Goal: Task Accomplishment & Management: Manage account settings

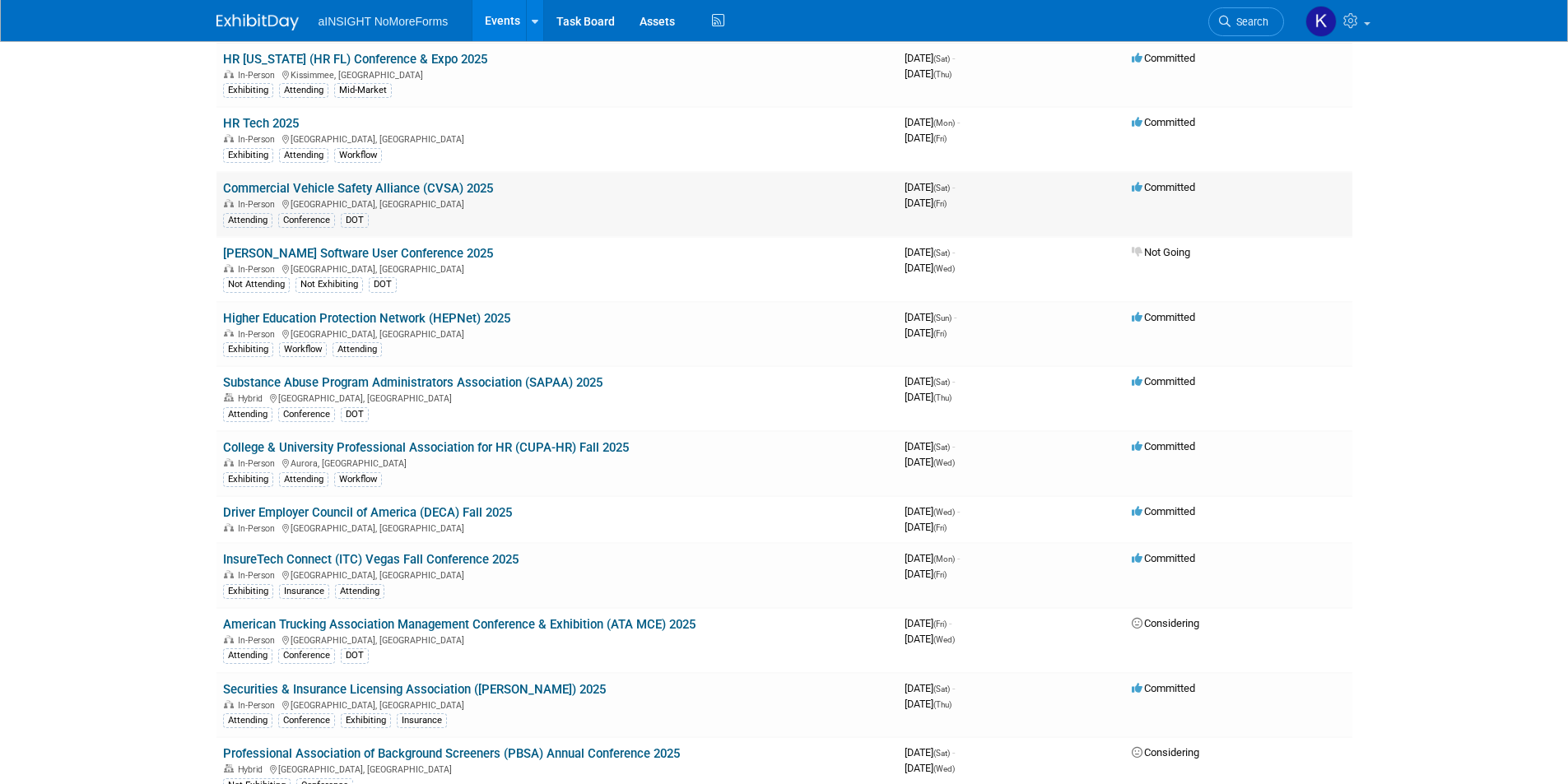
scroll to position [165, 0]
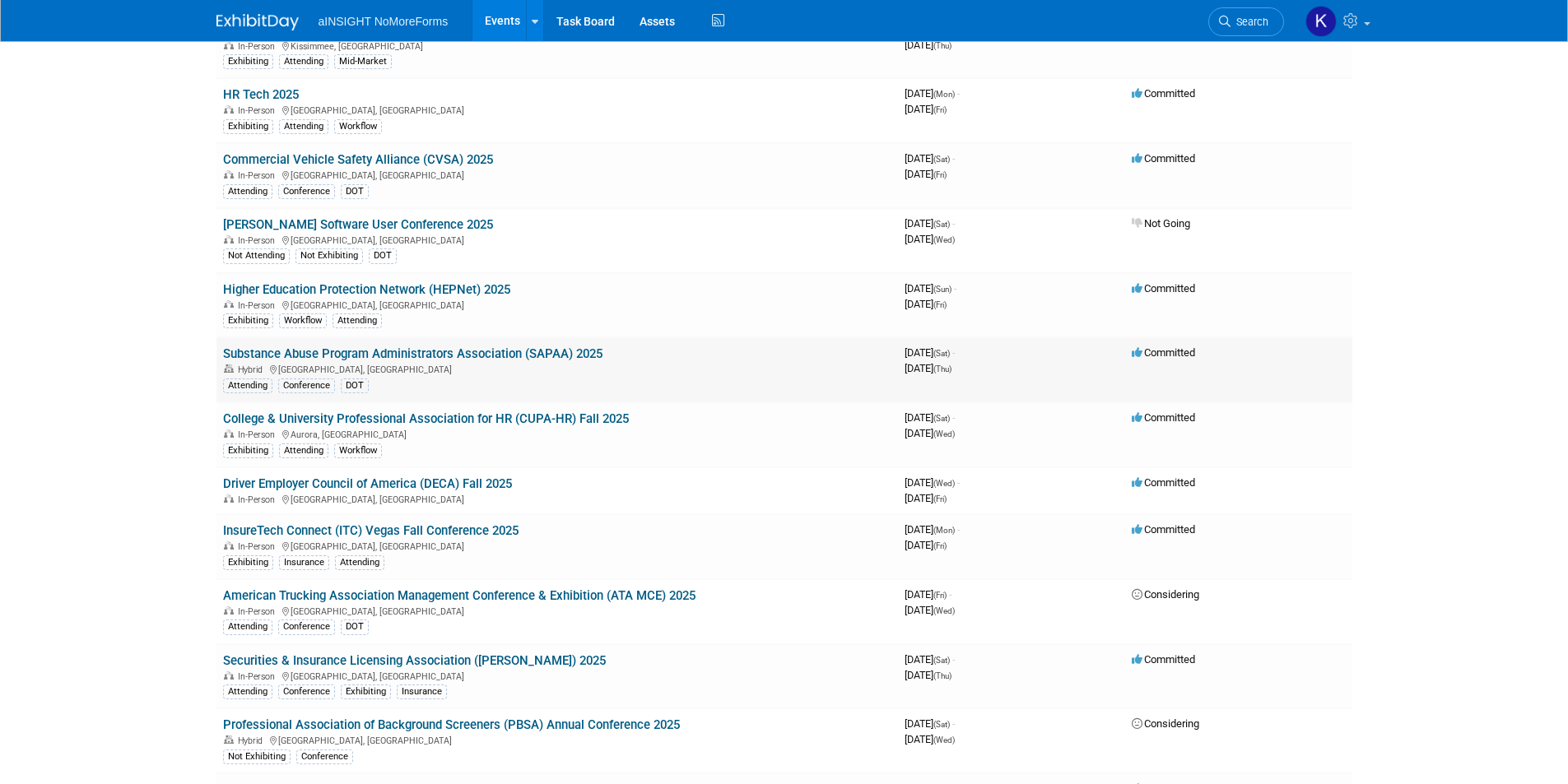
click at [423, 352] on link "Substance Abuse Program Administrators Association (SAPAA) 2025" at bounding box center [412, 353] width 379 height 14
click at [344, 478] on link "Driver Employer Council of America (DECA) Fall 2025" at bounding box center [367, 483] width 289 height 14
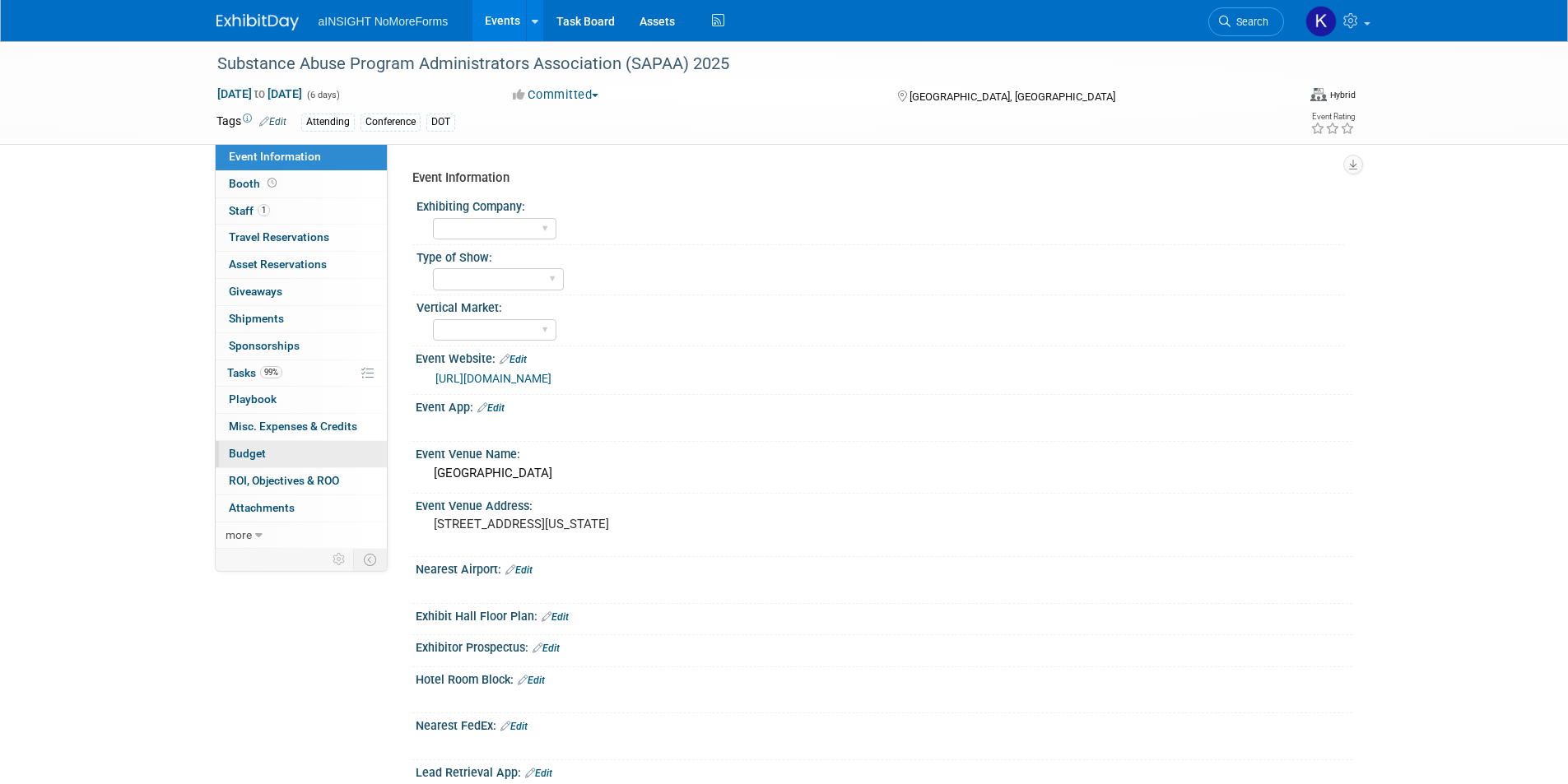
click at [283, 466] on link "Budget" at bounding box center [301, 453] width 171 height 26
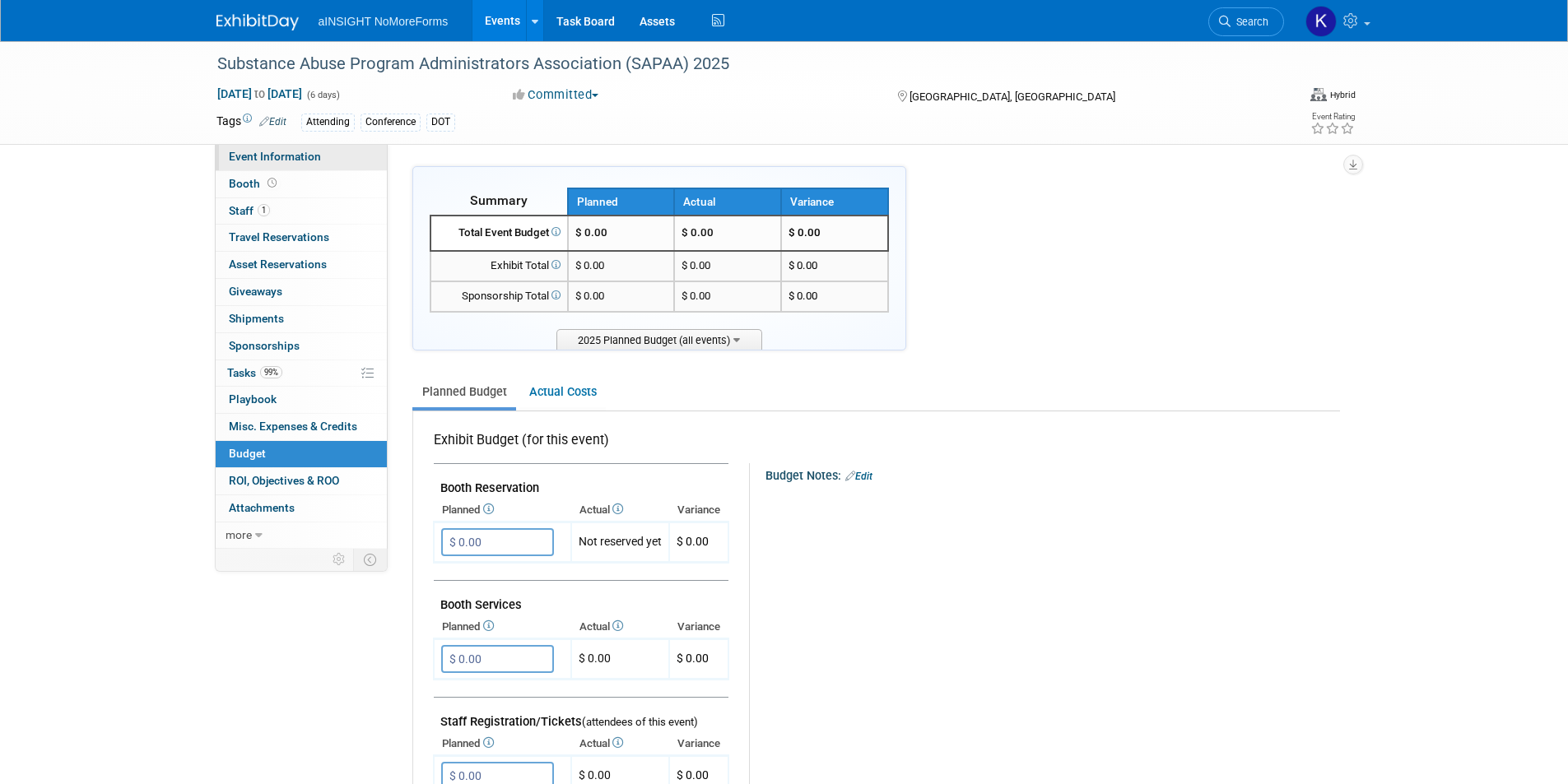
click at [247, 154] on span "Event Information" at bounding box center [275, 156] width 93 height 14
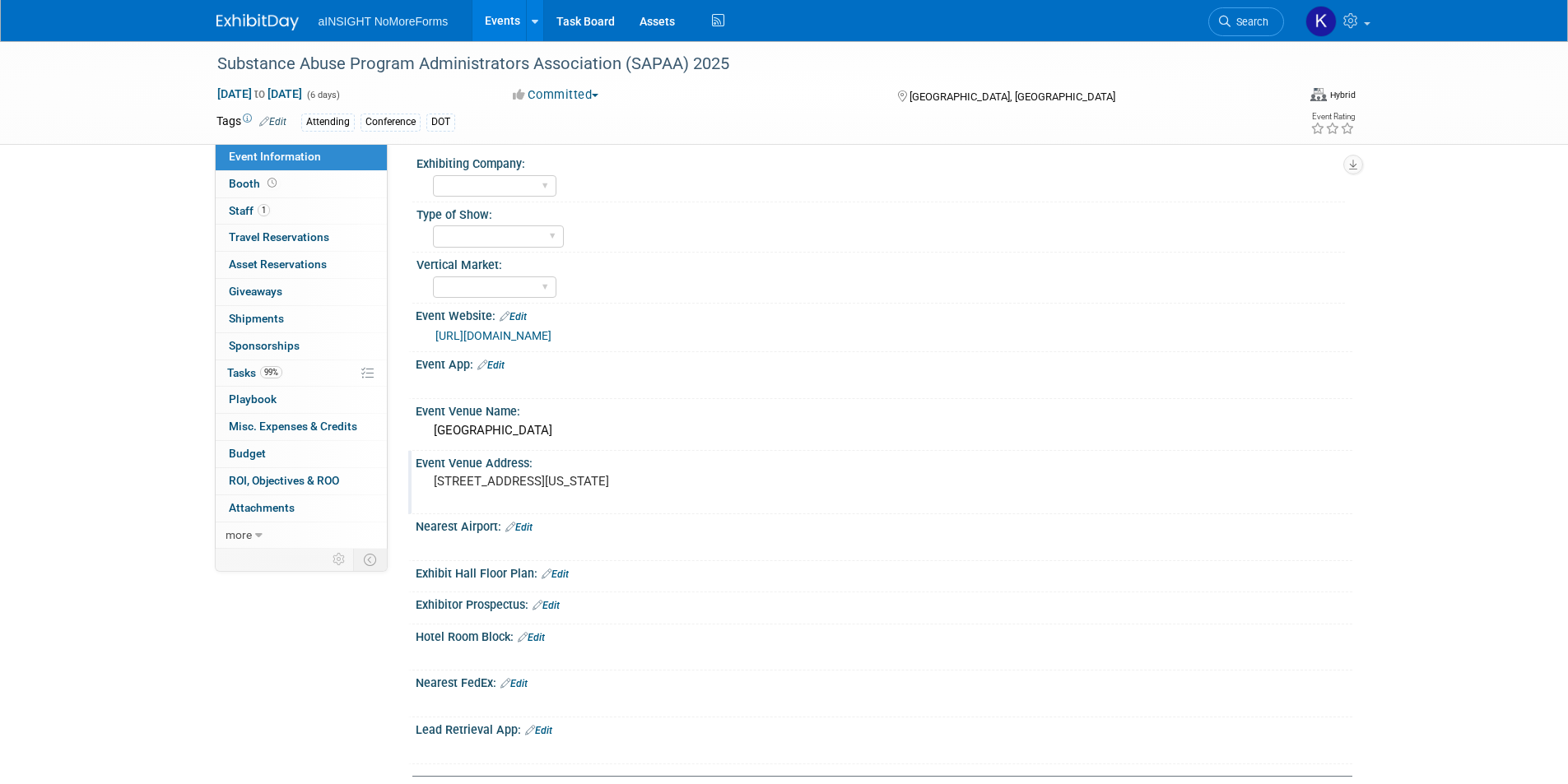
scroll to position [82, 0]
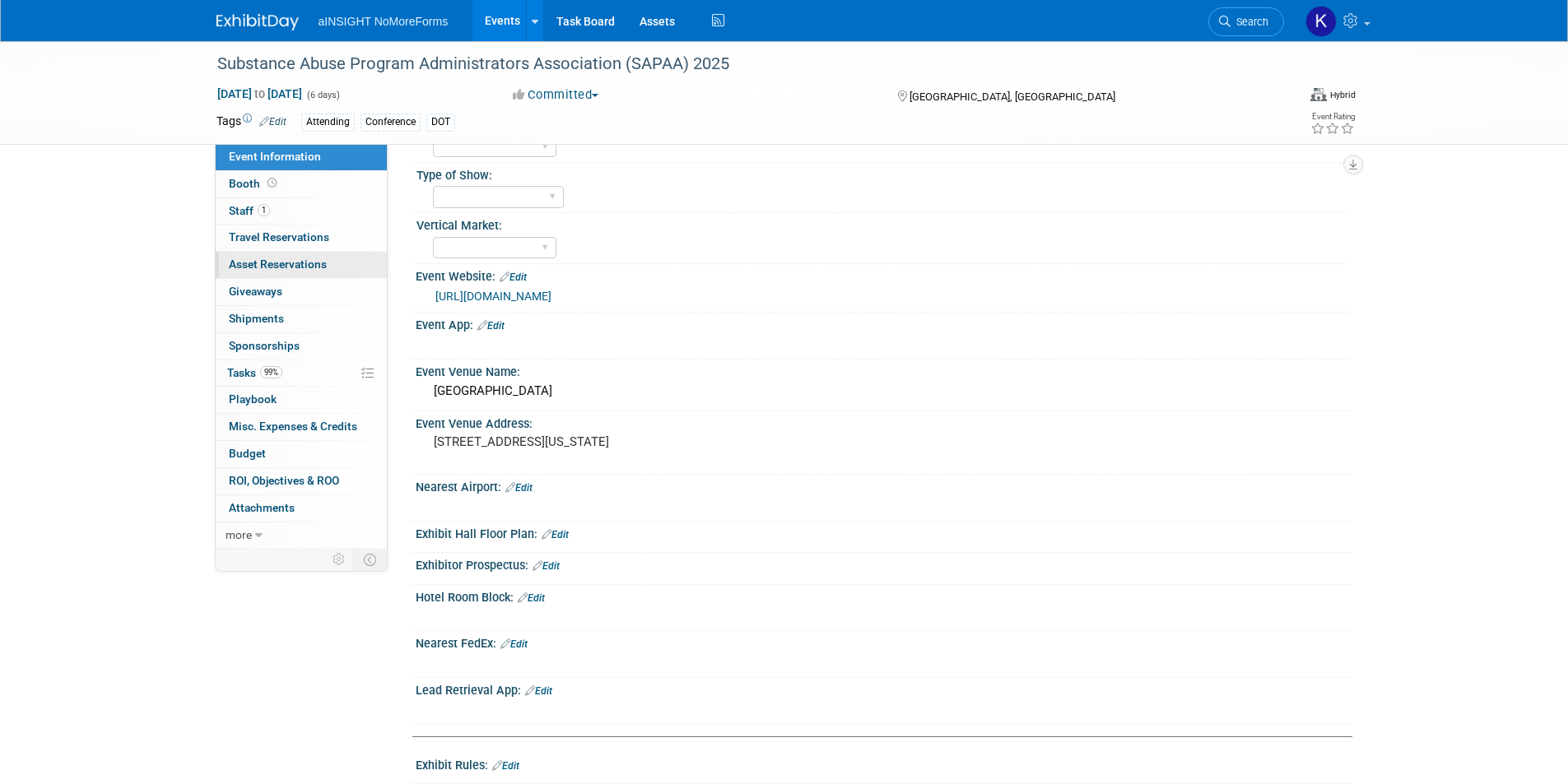
click at [303, 267] on span "Asset Reservations 0" at bounding box center [278, 264] width 98 height 14
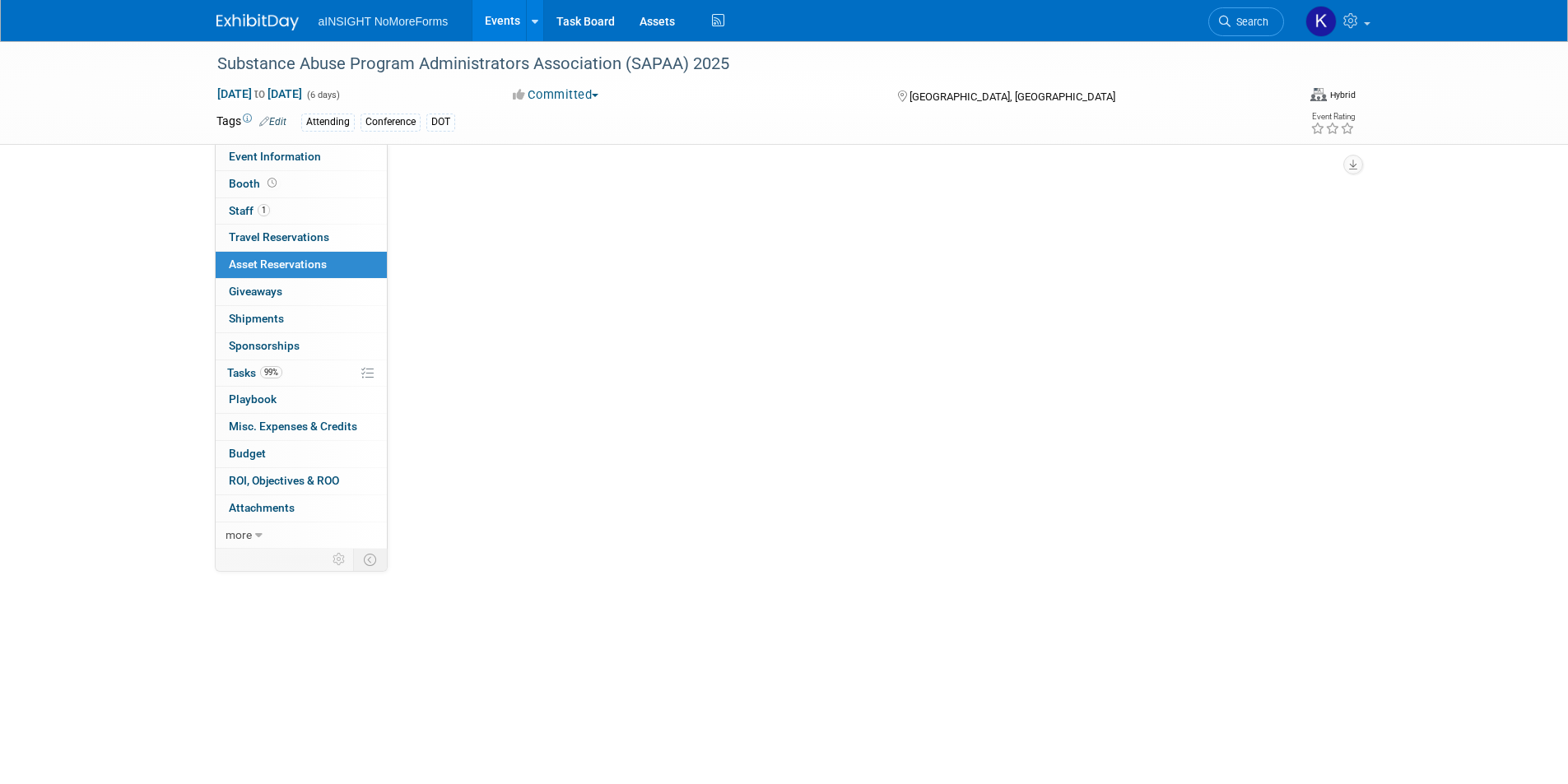
scroll to position [0, 0]
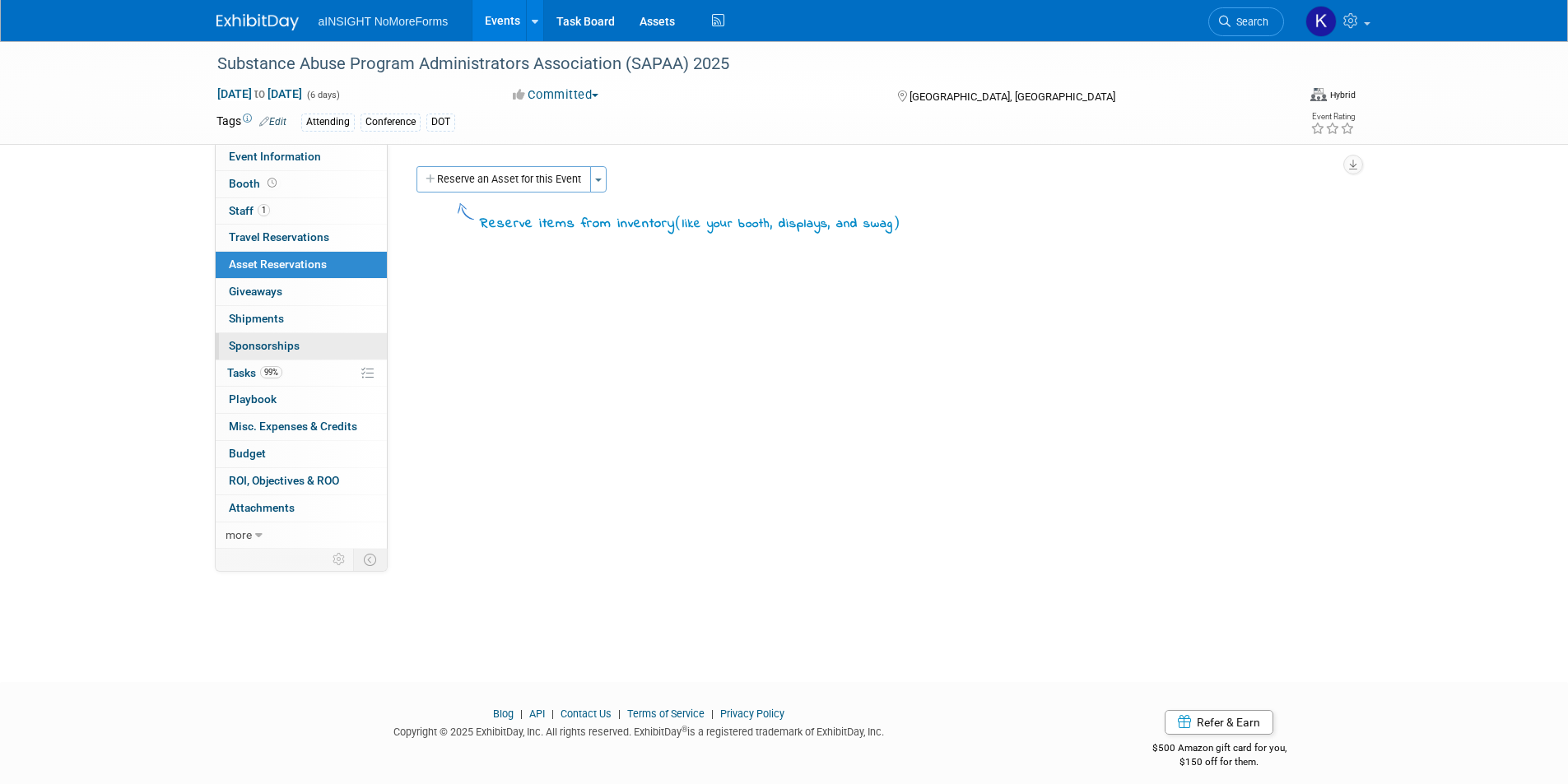
click at [269, 348] on span "Sponsorships 0" at bounding box center [263, 345] width 70 height 14
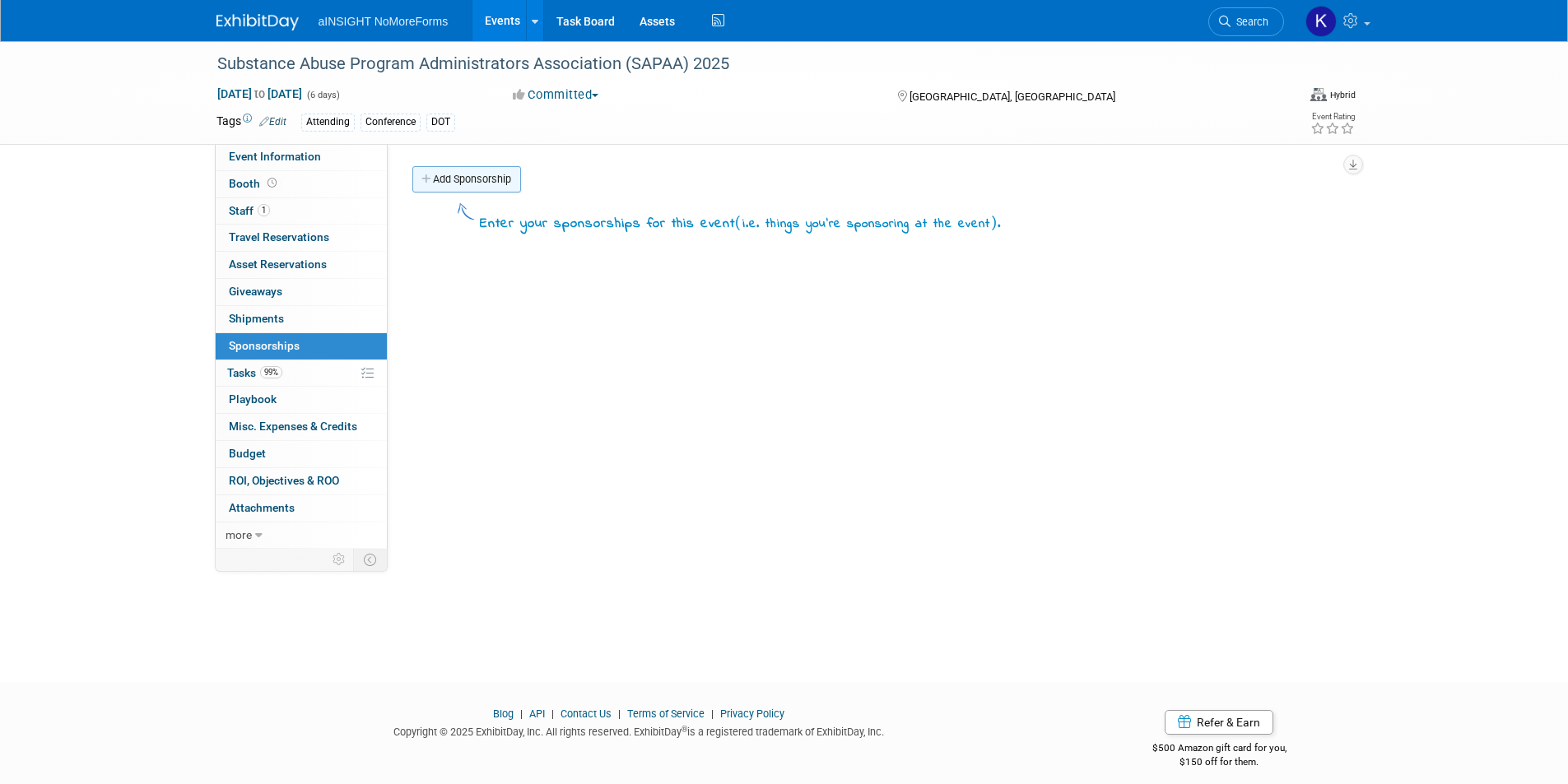
click at [441, 179] on link "Add Sponsorship" at bounding box center [466, 178] width 109 height 26
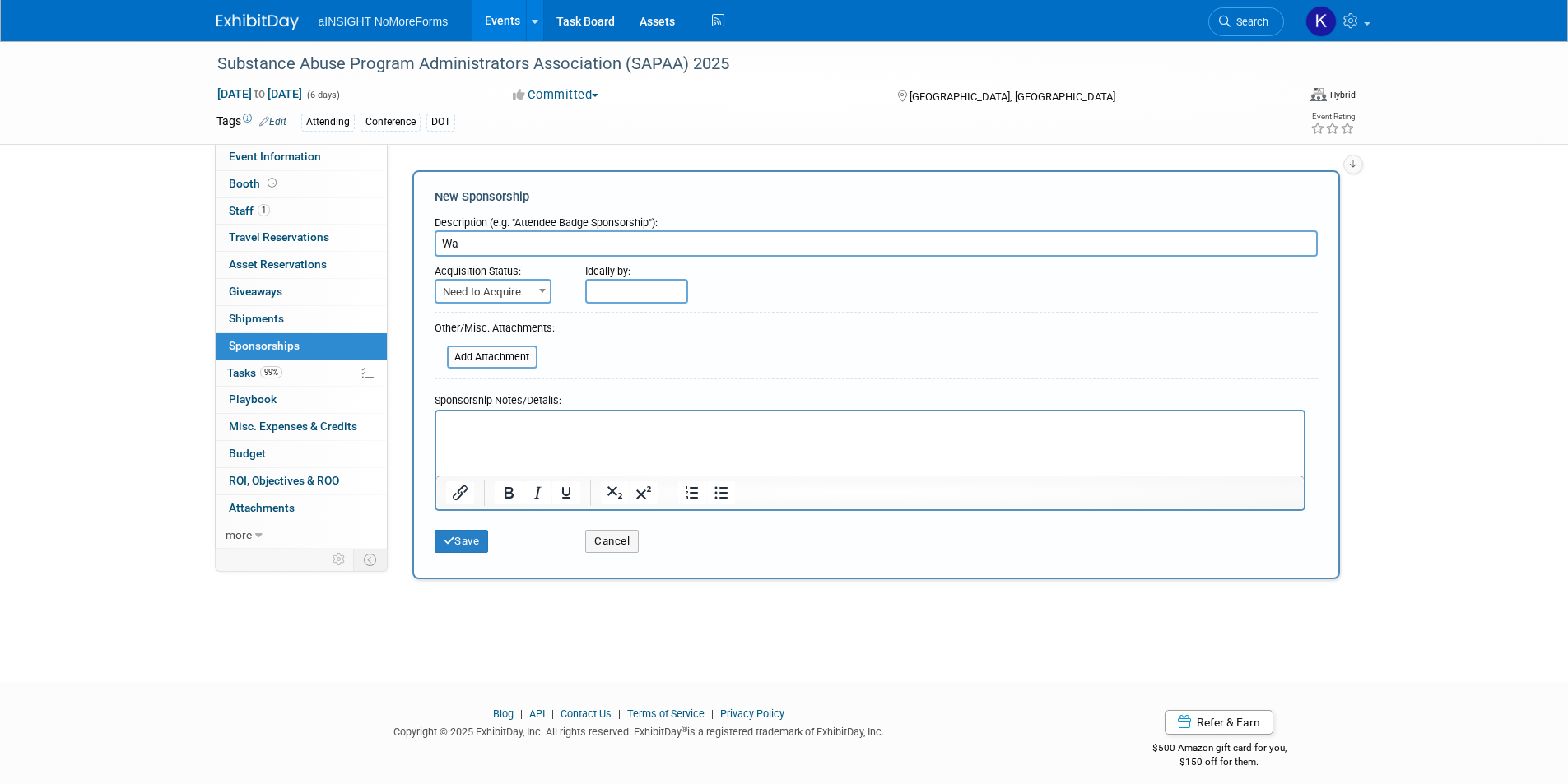
type input "W"
click at [534, 244] on input "text" at bounding box center [875, 243] width 883 height 26
type input "Key Card Sponsorship"
click at [508, 431] on p "Rich Text Area. Press ALT-0 for help." at bounding box center [870, 425] width 849 height 16
click at [519, 294] on span "Need to Acquire" at bounding box center [493, 292] width 114 height 23
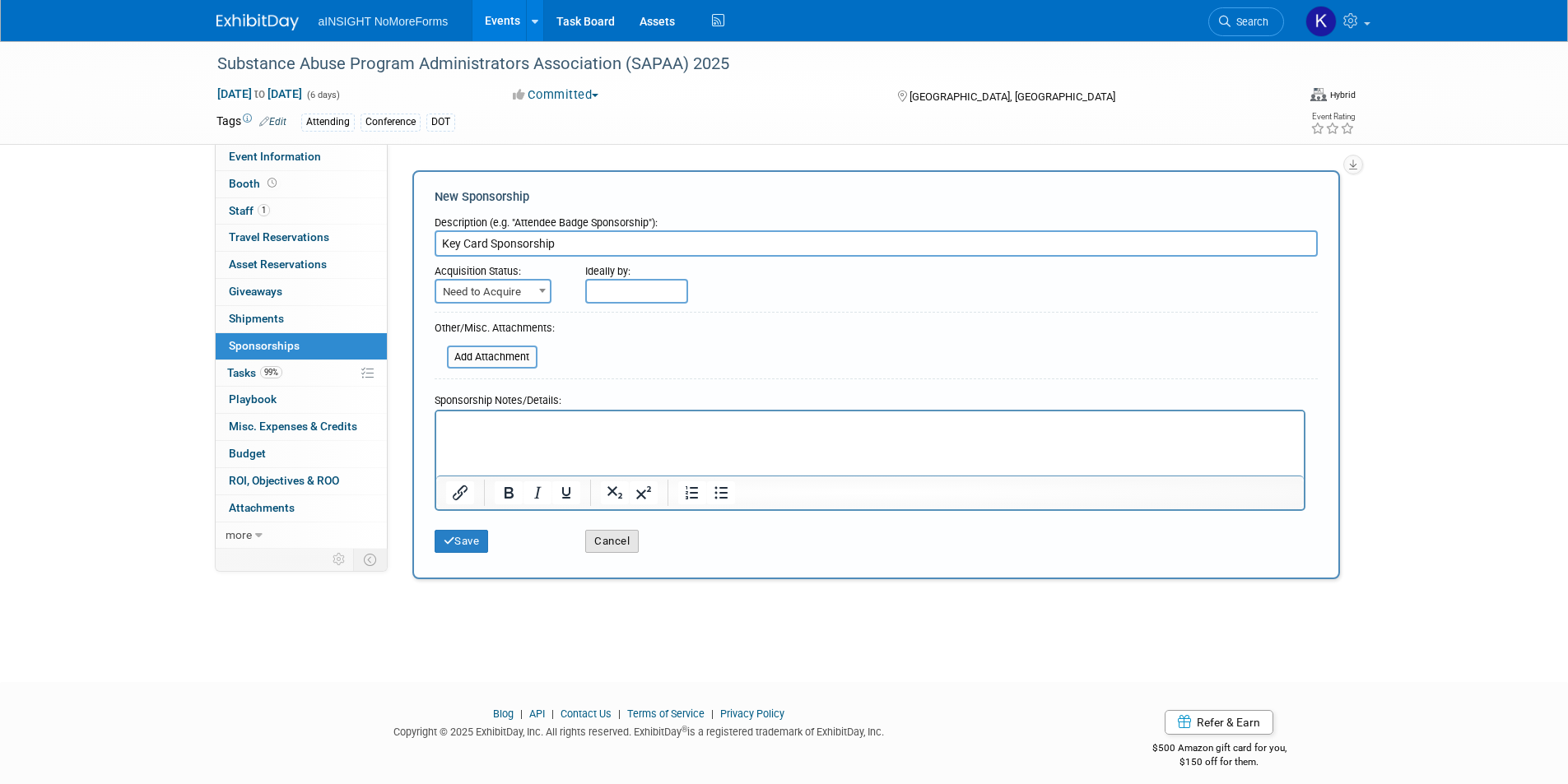
click at [612, 544] on button "Cancel" at bounding box center [612, 541] width 53 height 23
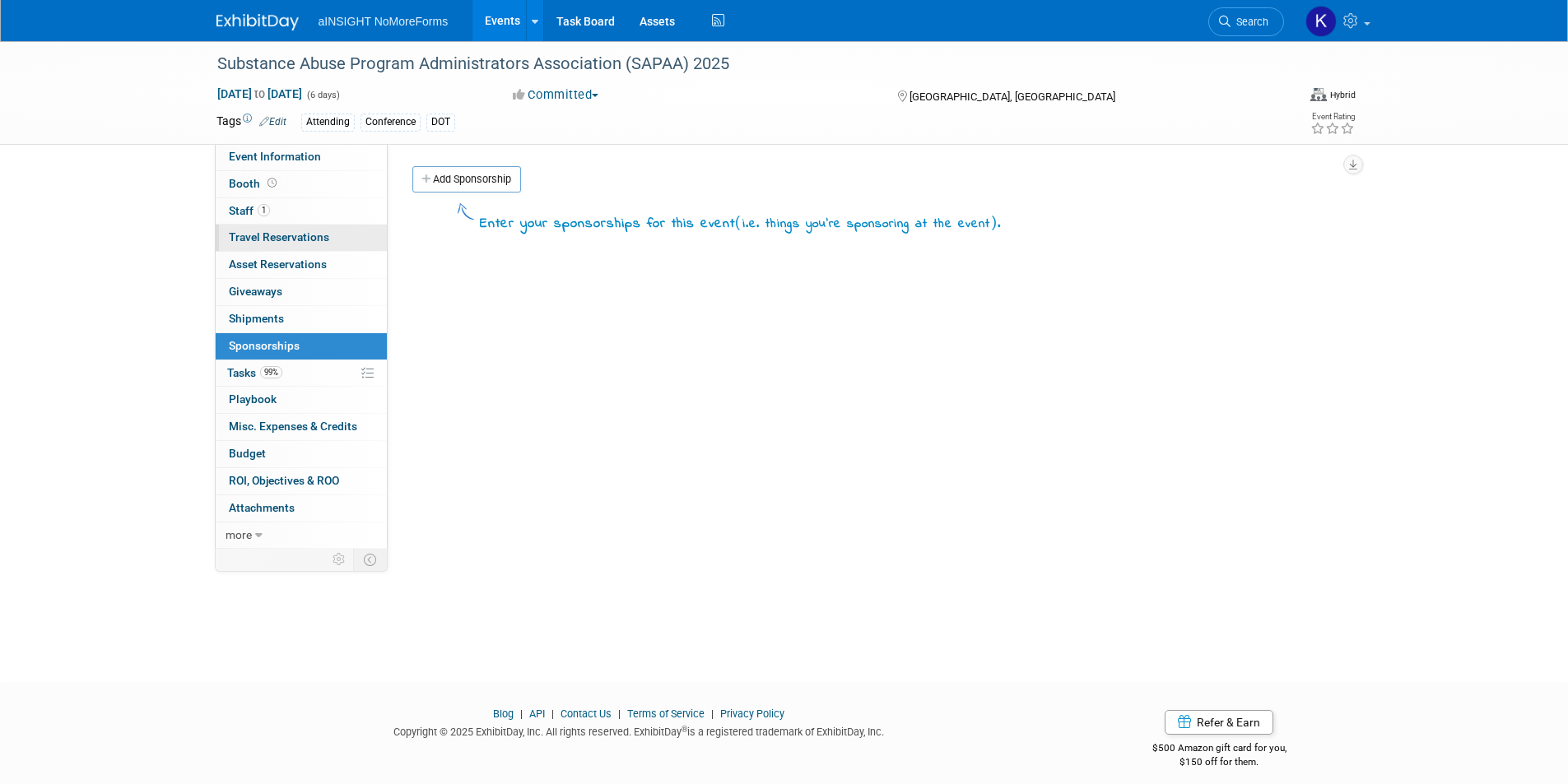
click at [277, 239] on span "Travel Reservations 0" at bounding box center [279, 237] width 100 height 14
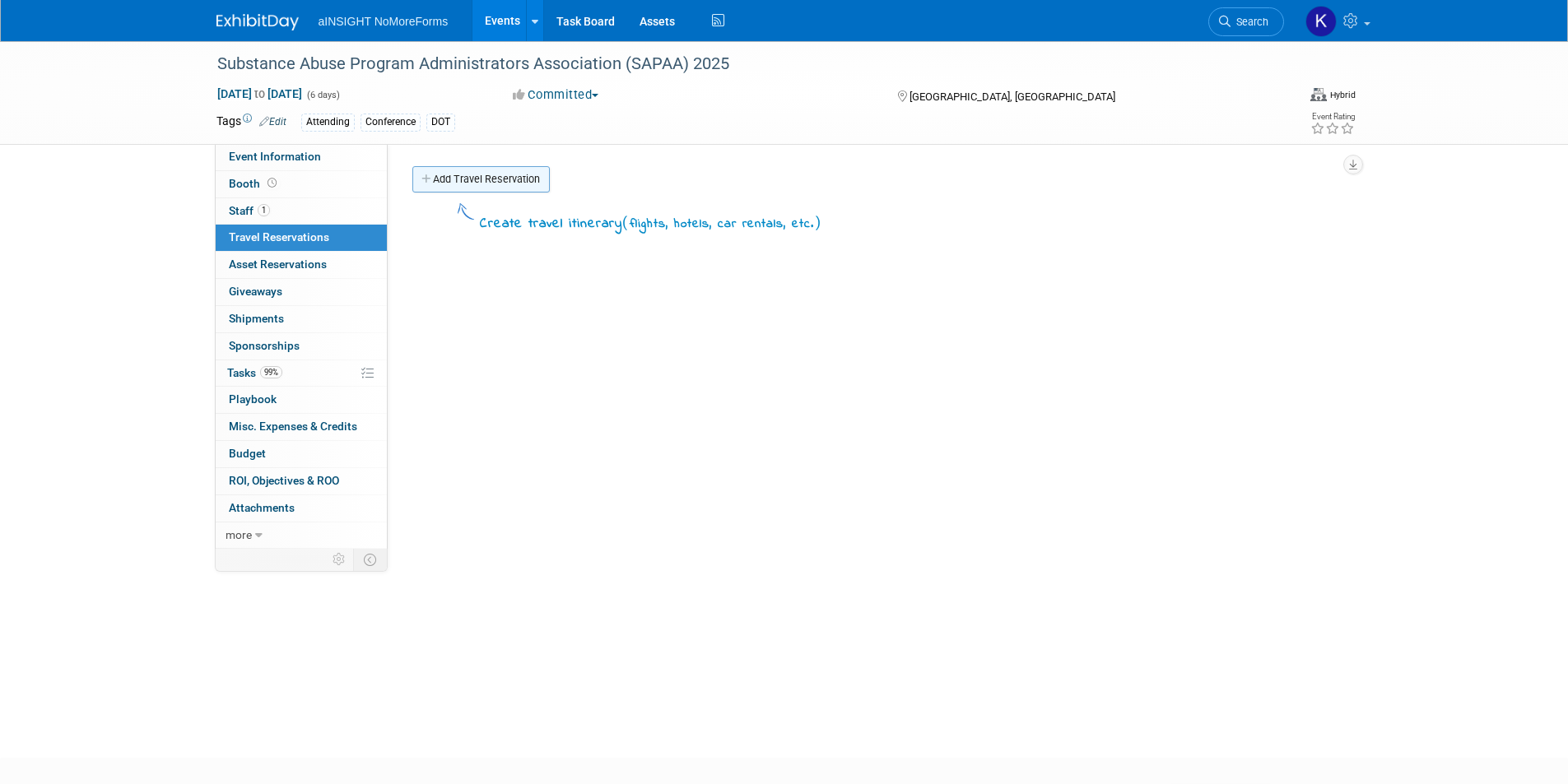
click at [475, 180] on link "Add Travel Reservation" at bounding box center [481, 178] width 137 height 26
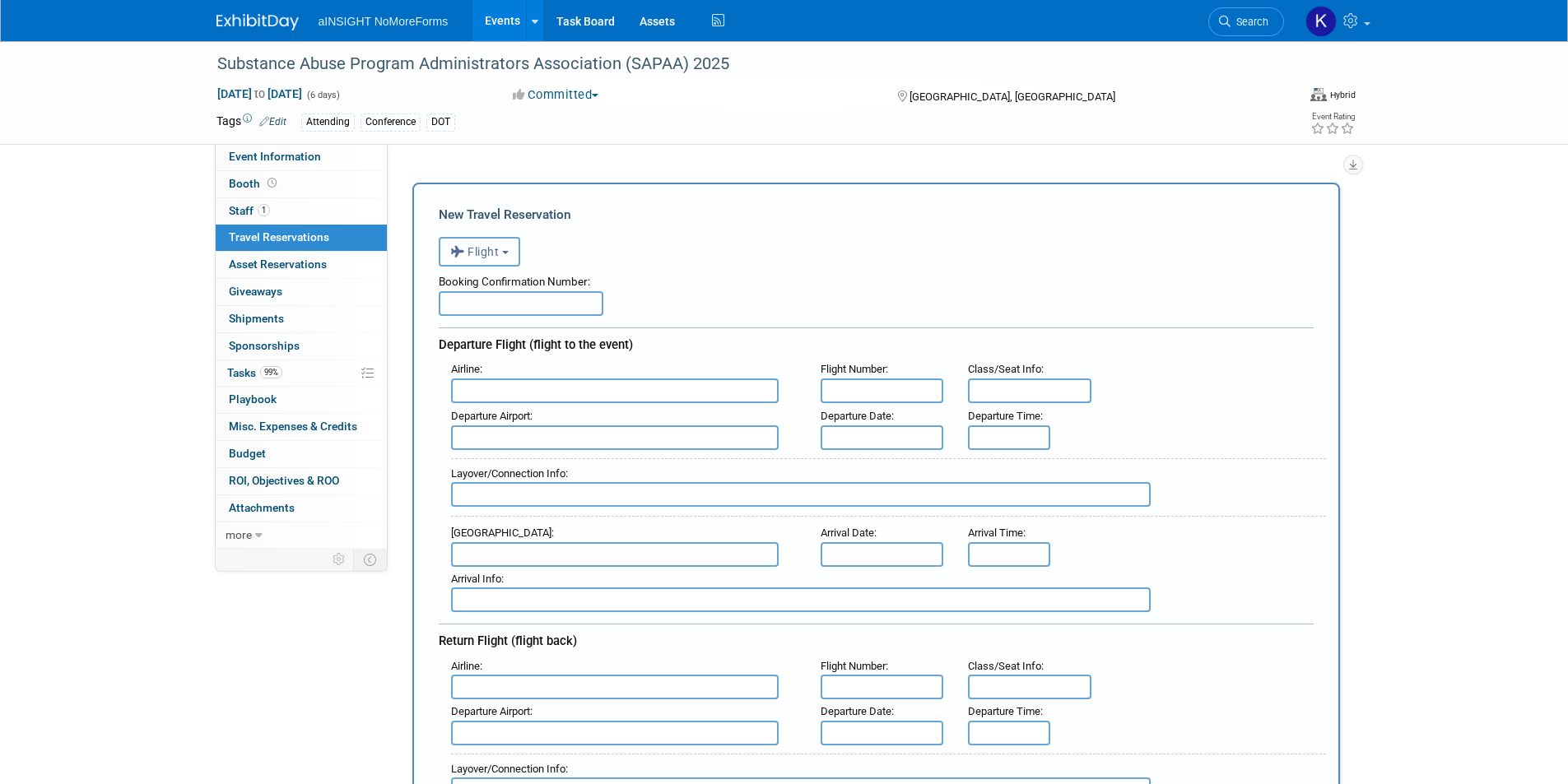
click at [495, 256] on span "Flight" at bounding box center [475, 252] width 49 height 14
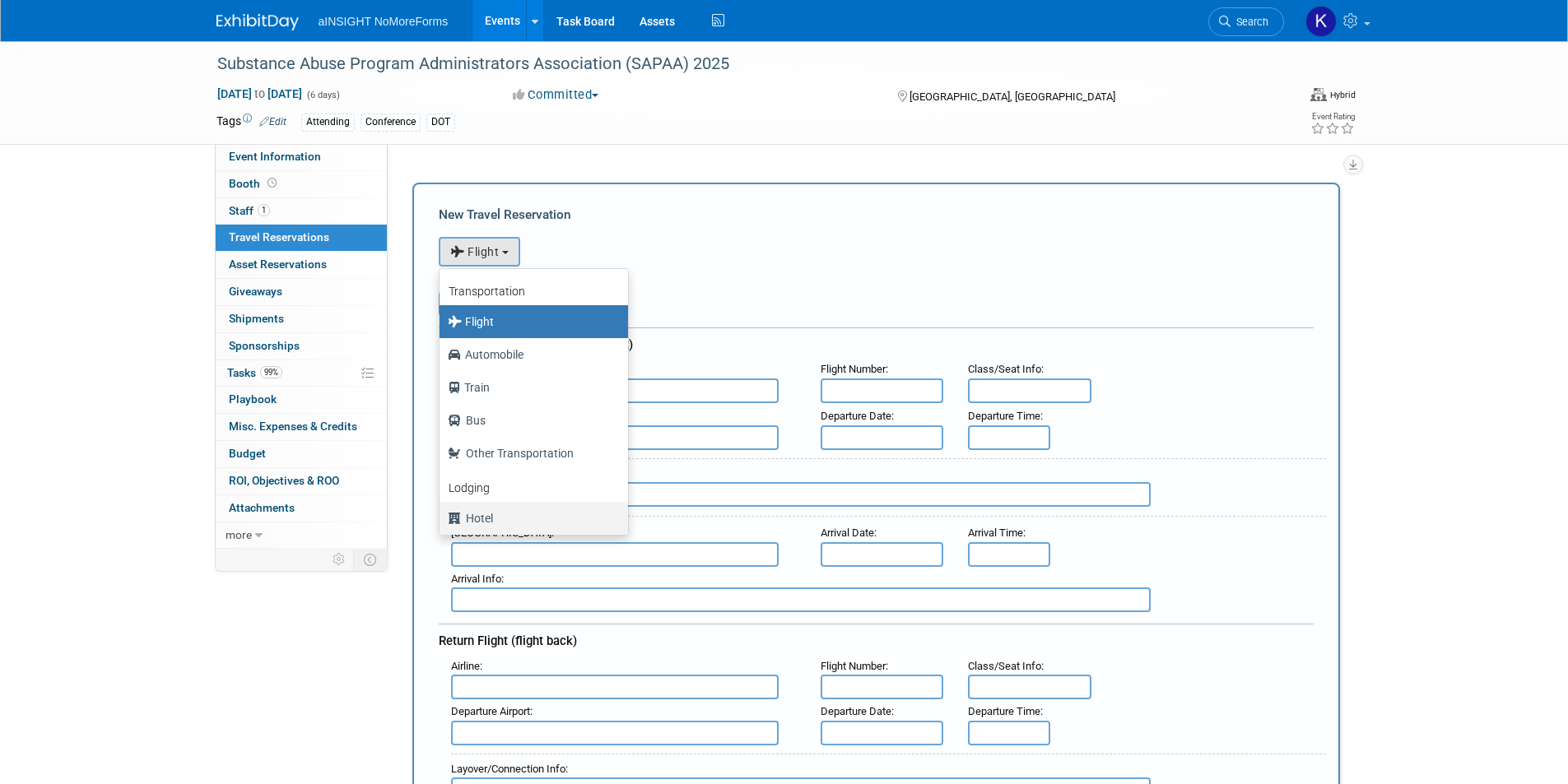
click at [481, 515] on label "Hotel" at bounding box center [530, 518] width 164 height 26
click at [442, 515] on input "Hotel" at bounding box center [436, 516] width 11 height 11
select select "6"
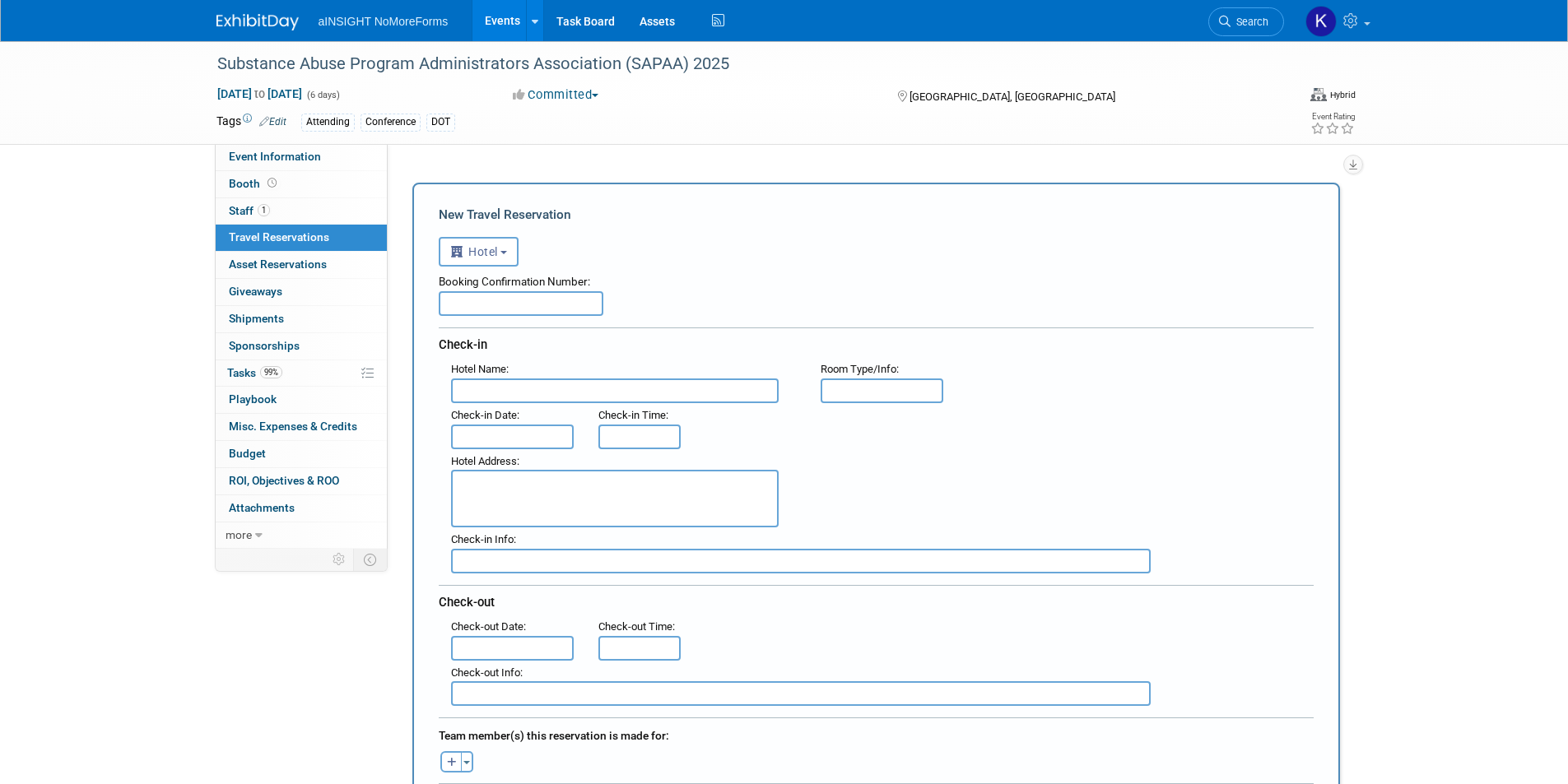
click at [518, 310] on input "text" at bounding box center [521, 304] width 165 height 25
paste input "73343011"
type input "73343011"
click at [587, 382] on input "text" at bounding box center [615, 391] width 328 height 25
paste input "enaissance Phoenix Glendale Hotel & Conference Center"
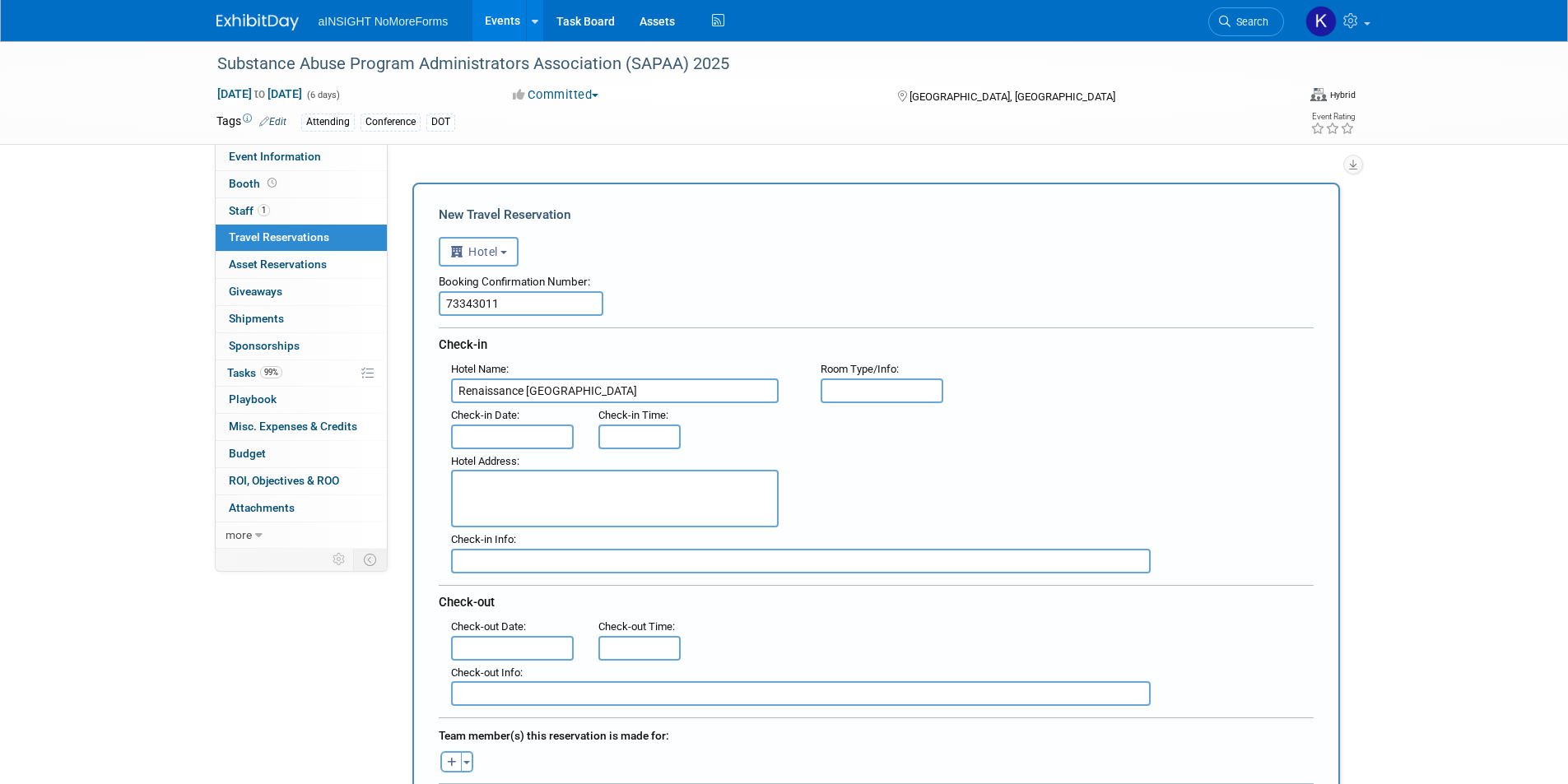
type input "Renaissance Phoenix Glendale Hotel & Conference Center"
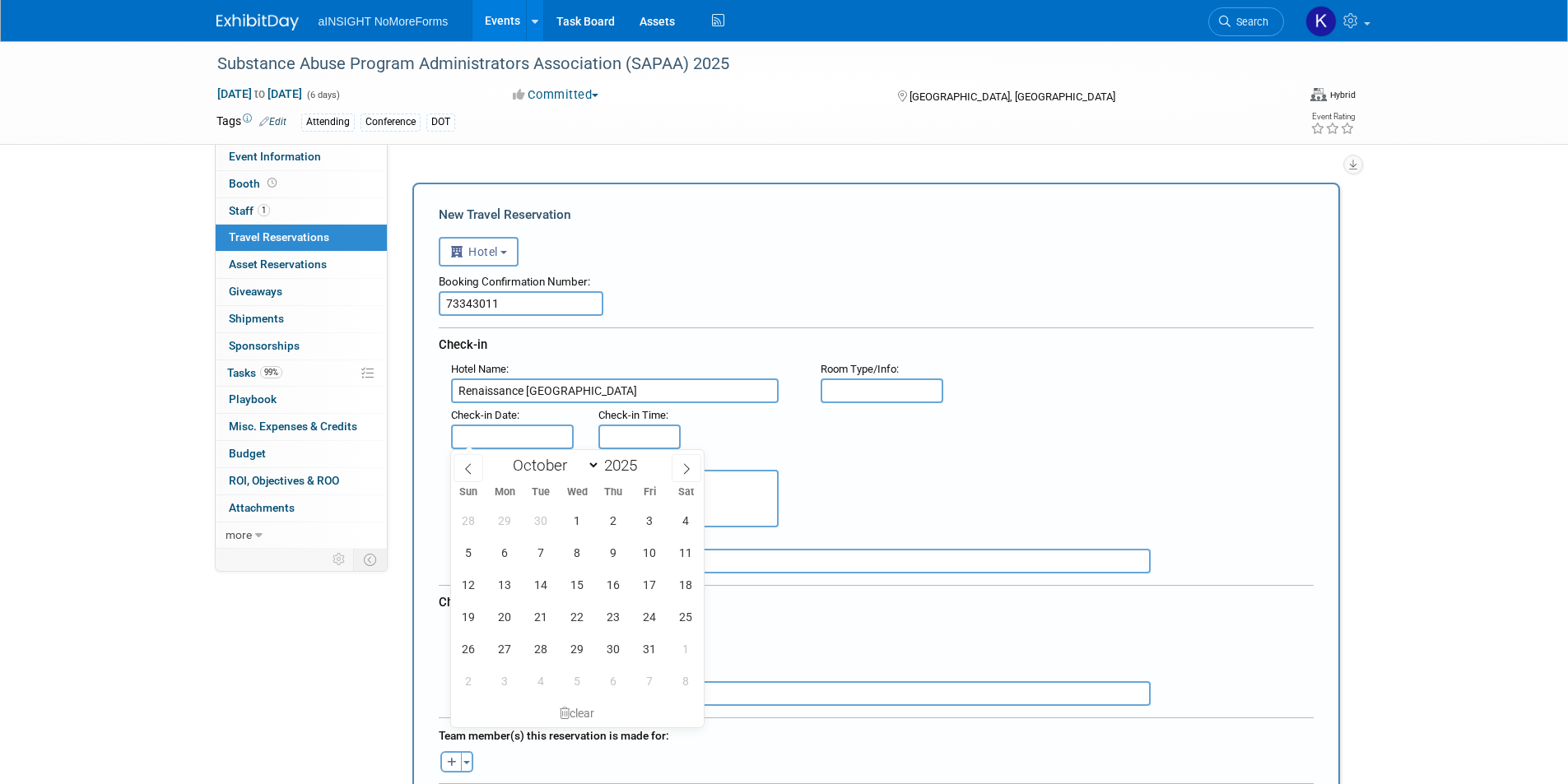
click at [489, 435] on input "text" at bounding box center [512, 437] width 124 height 25
click at [458, 556] on span "5" at bounding box center [468, 552] width 32 height 32
type input "Oct 5, 2025"
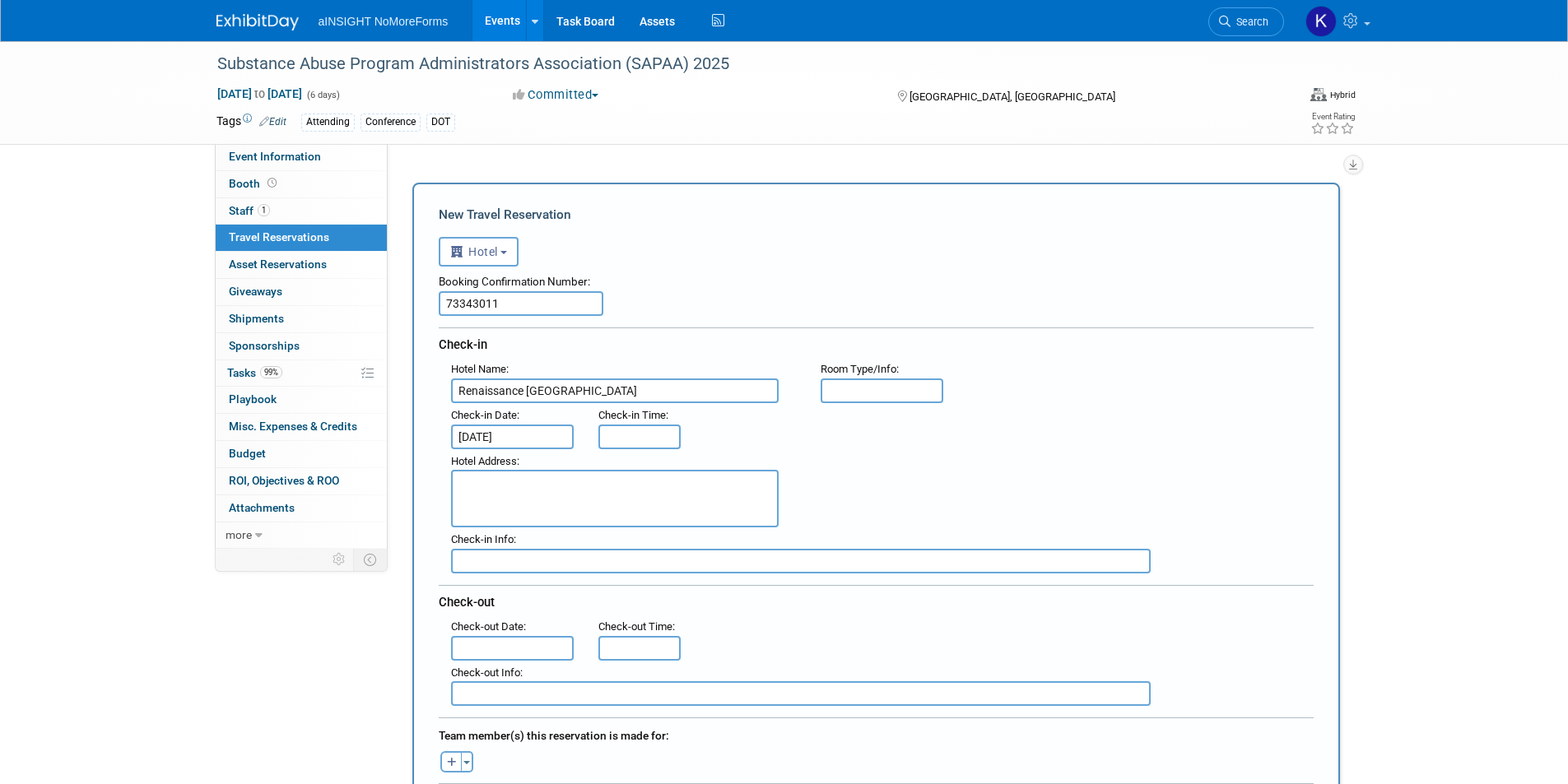
type input "3:00 PM"
click at [625, 441] on input "3:00 PM" at bounding box center [639, 437] width 82 height 25
click at [948, 495] on div "Hotel Address :" at bounding box center [883, 489] width 888 height 79
click at [588, 506] on textarea at bounding box center [615, 499] width 328 height 58
paste textarea "9495 Entertainment Boulevard Glendale, Arizona 85305 USA"
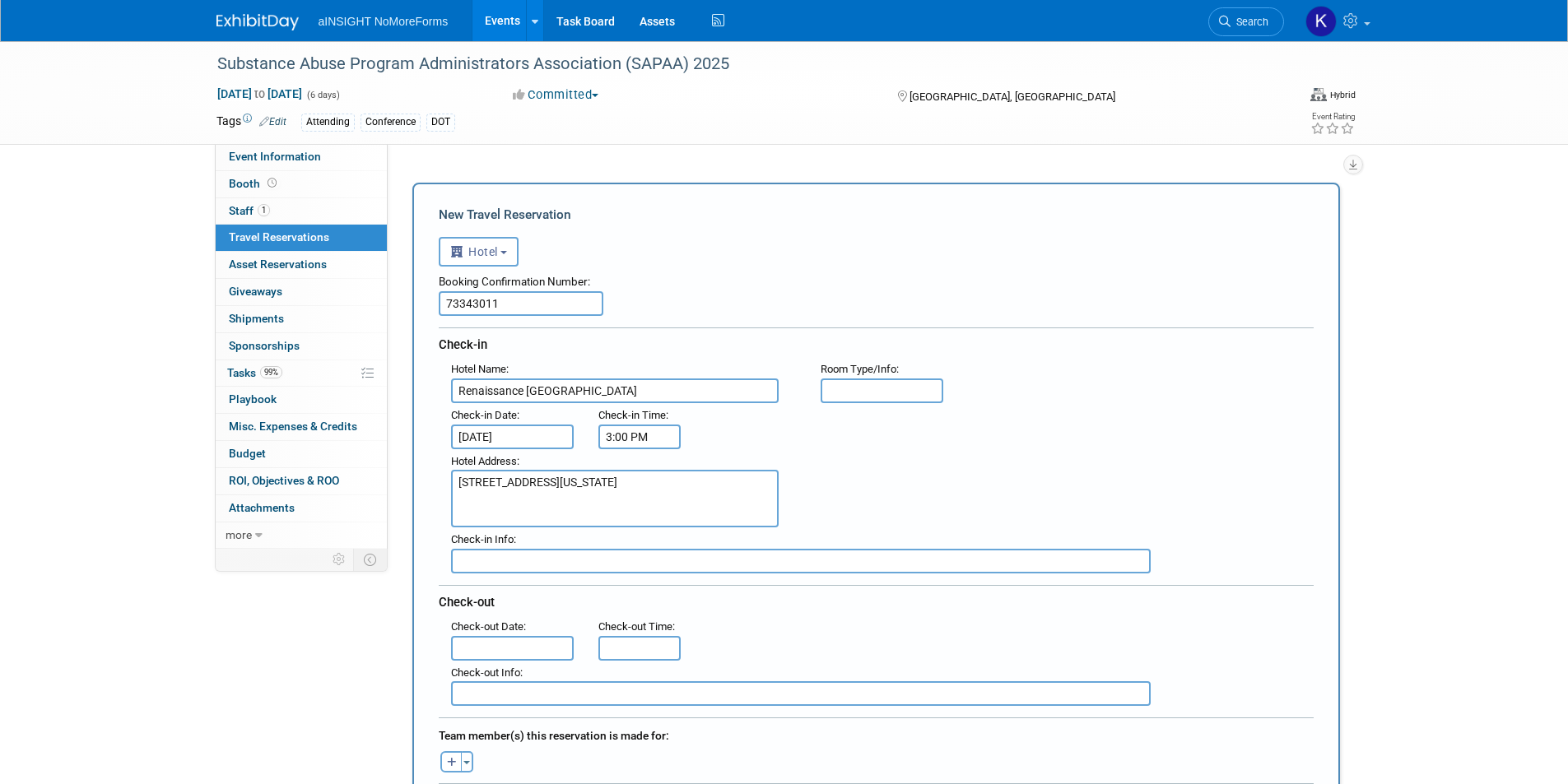
type textarea "9495 Entertainment Boulevard Glendale, Arizona 85305 USA"
click at [496, 550] on input "text" at bounding box center [800, 561] width 700 height 25
click at [476, 643] on input "text" at bounding box center [512, 648] width 124 height 25
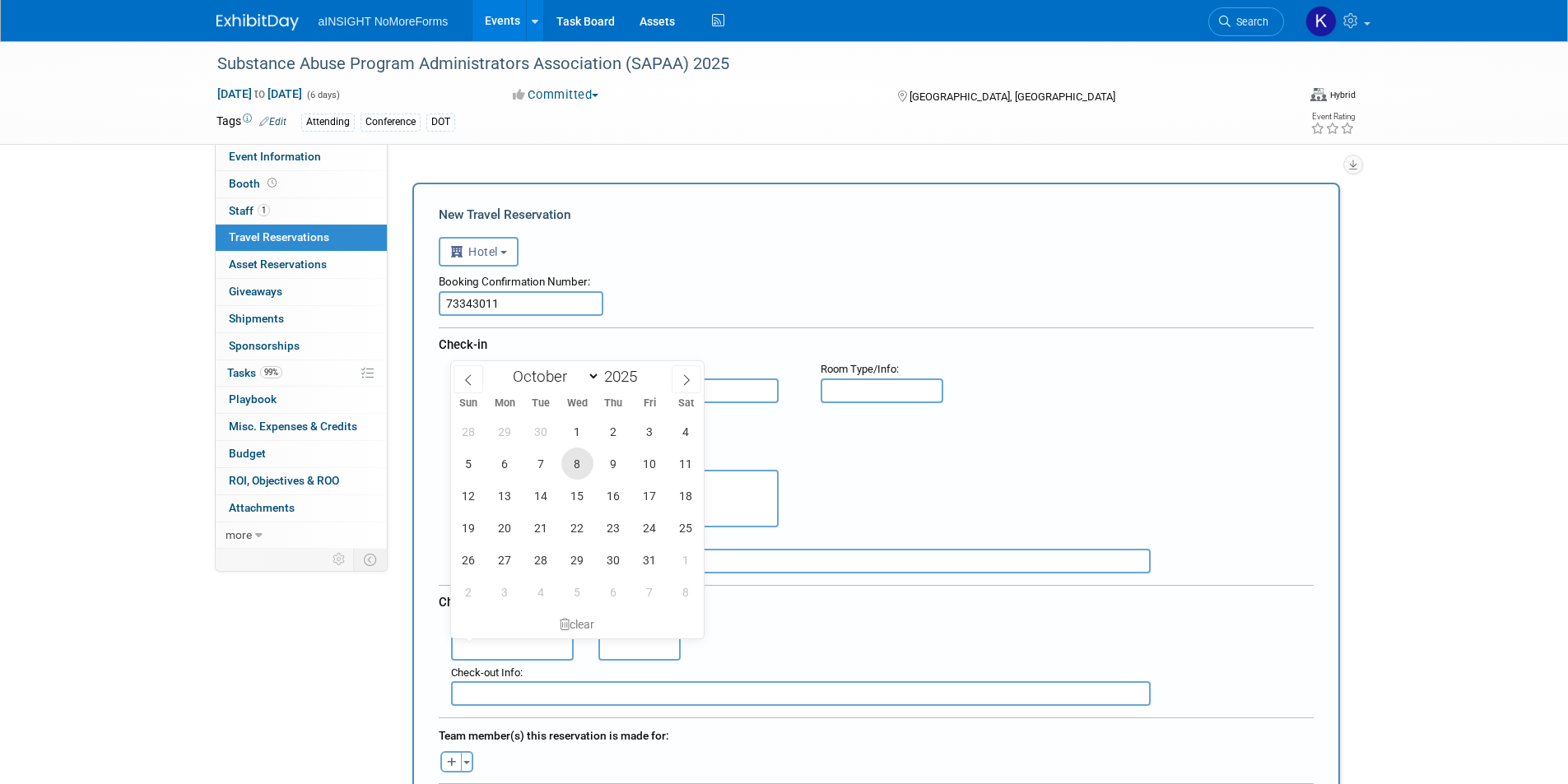
click at [587, 470] on span "8" at bounding box center [577, 463] width 32 height 32
type input "Oct 8, 2025"
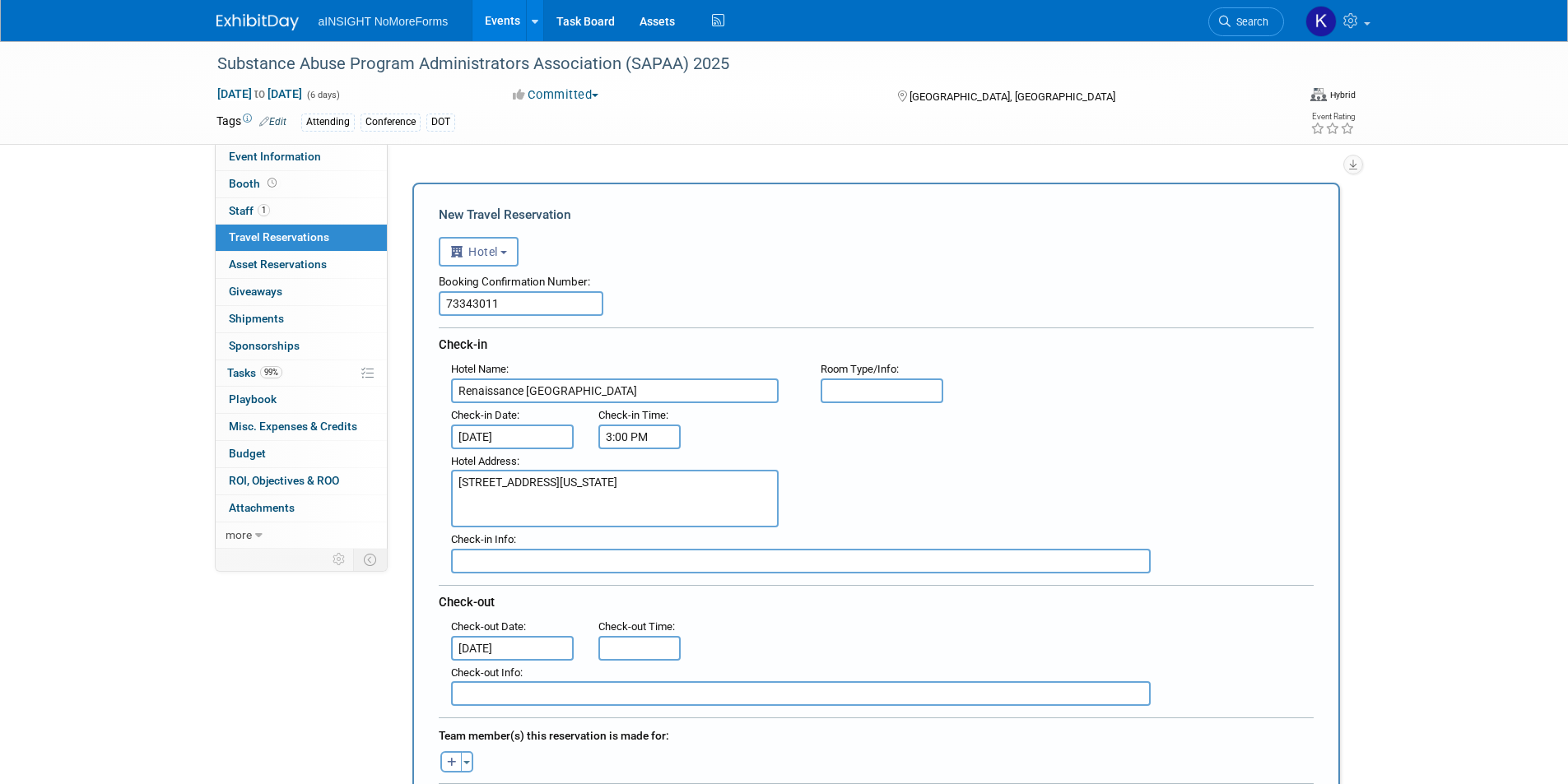
scroll to position [247, 0]
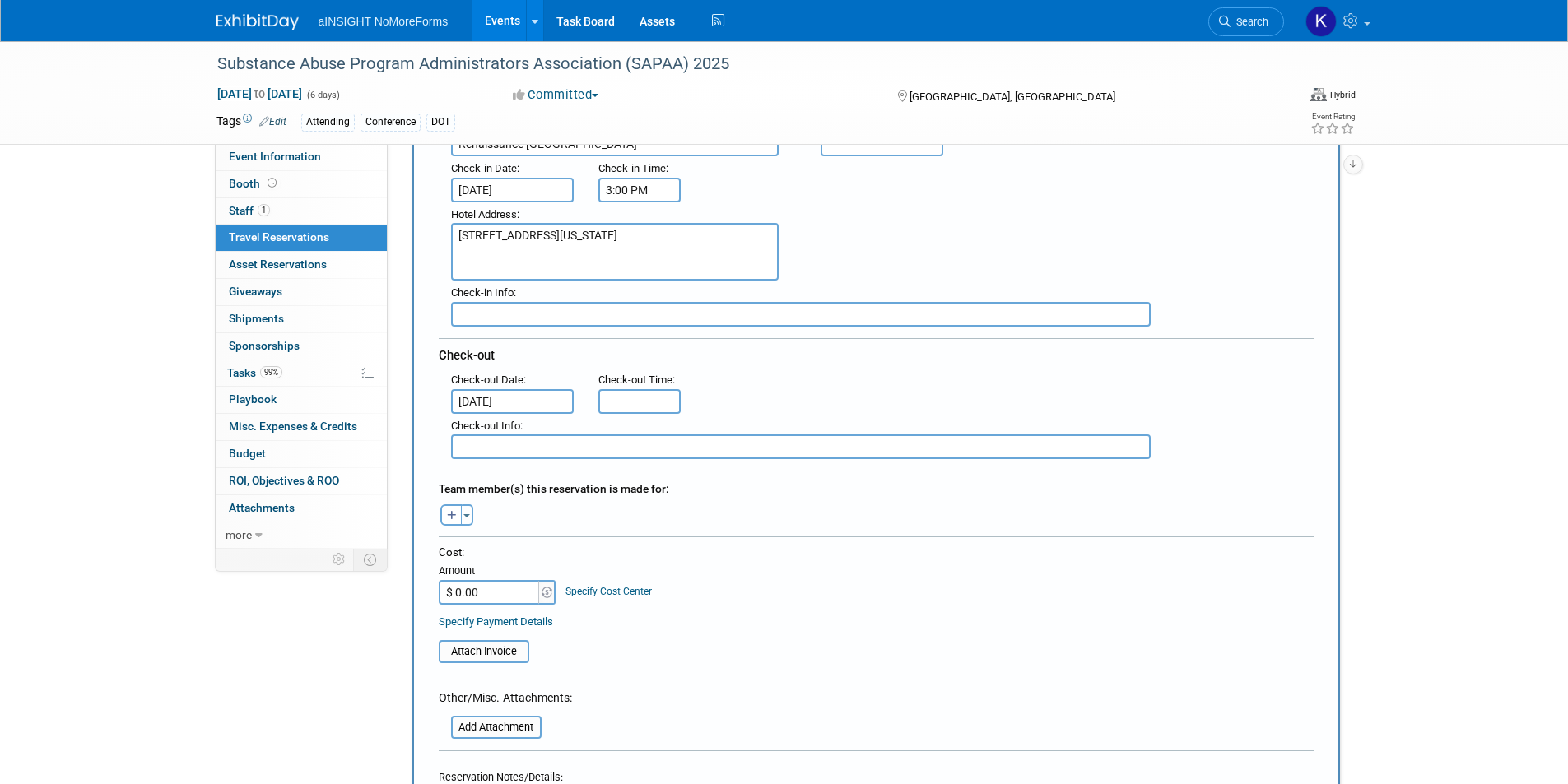
click at [484, 587] on input "$ 0.00" at bounding box center [490, 592] width 103 height 25
type input "$ 825.76"
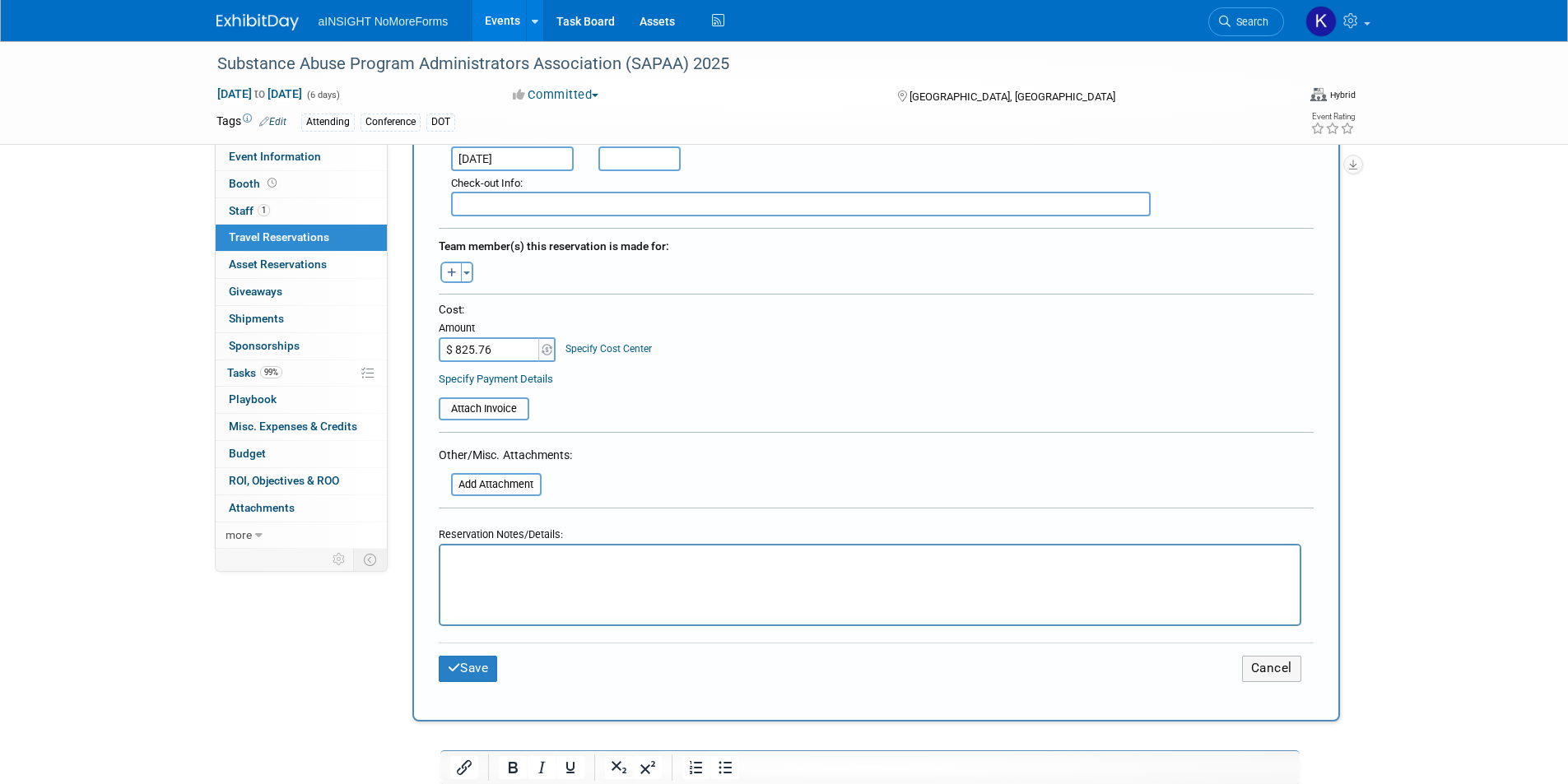
scroll to position [494, 0]
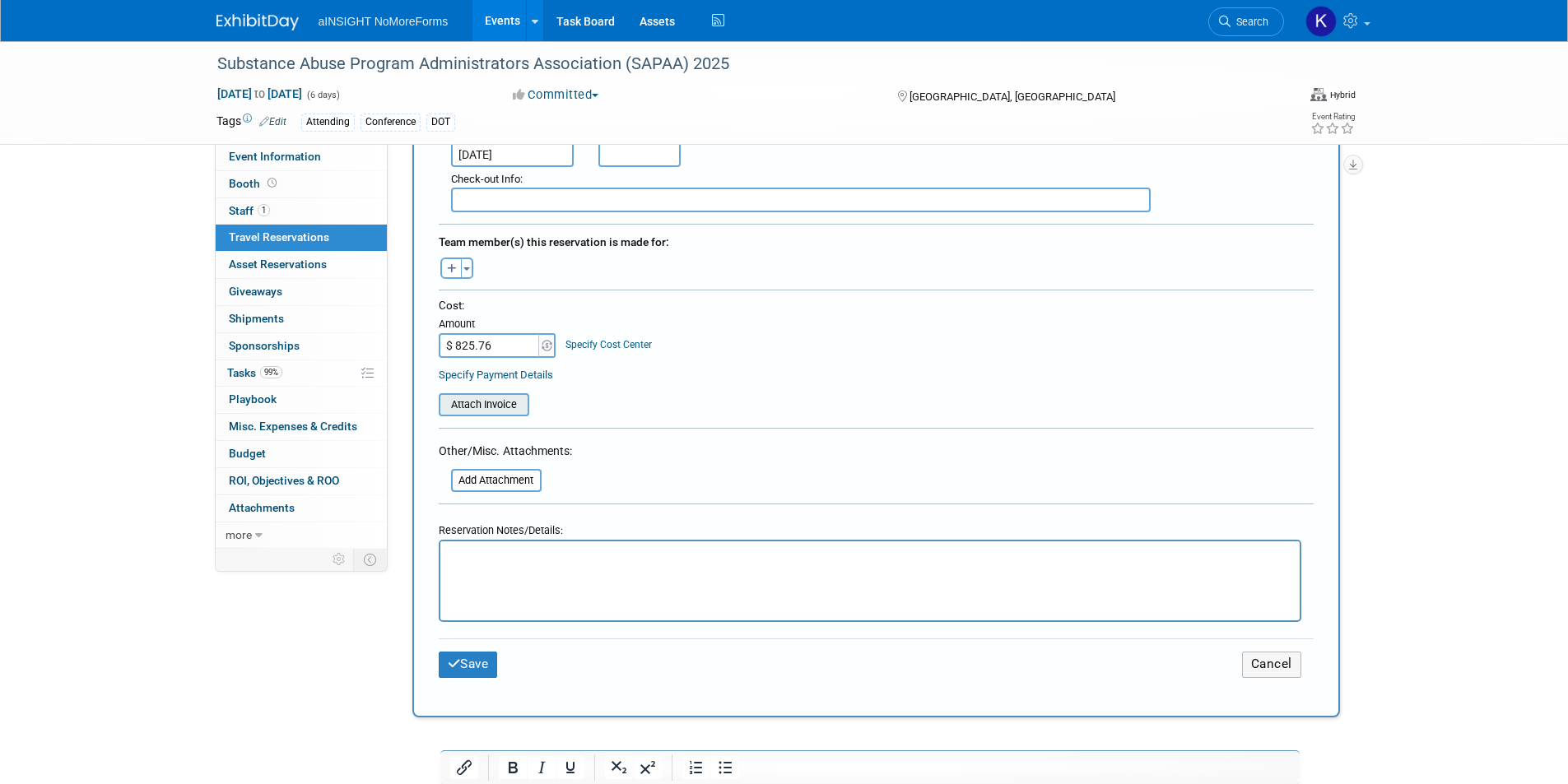
click at [500, 412] on input "file" at bounding box center [429, 404] width 196 height 19
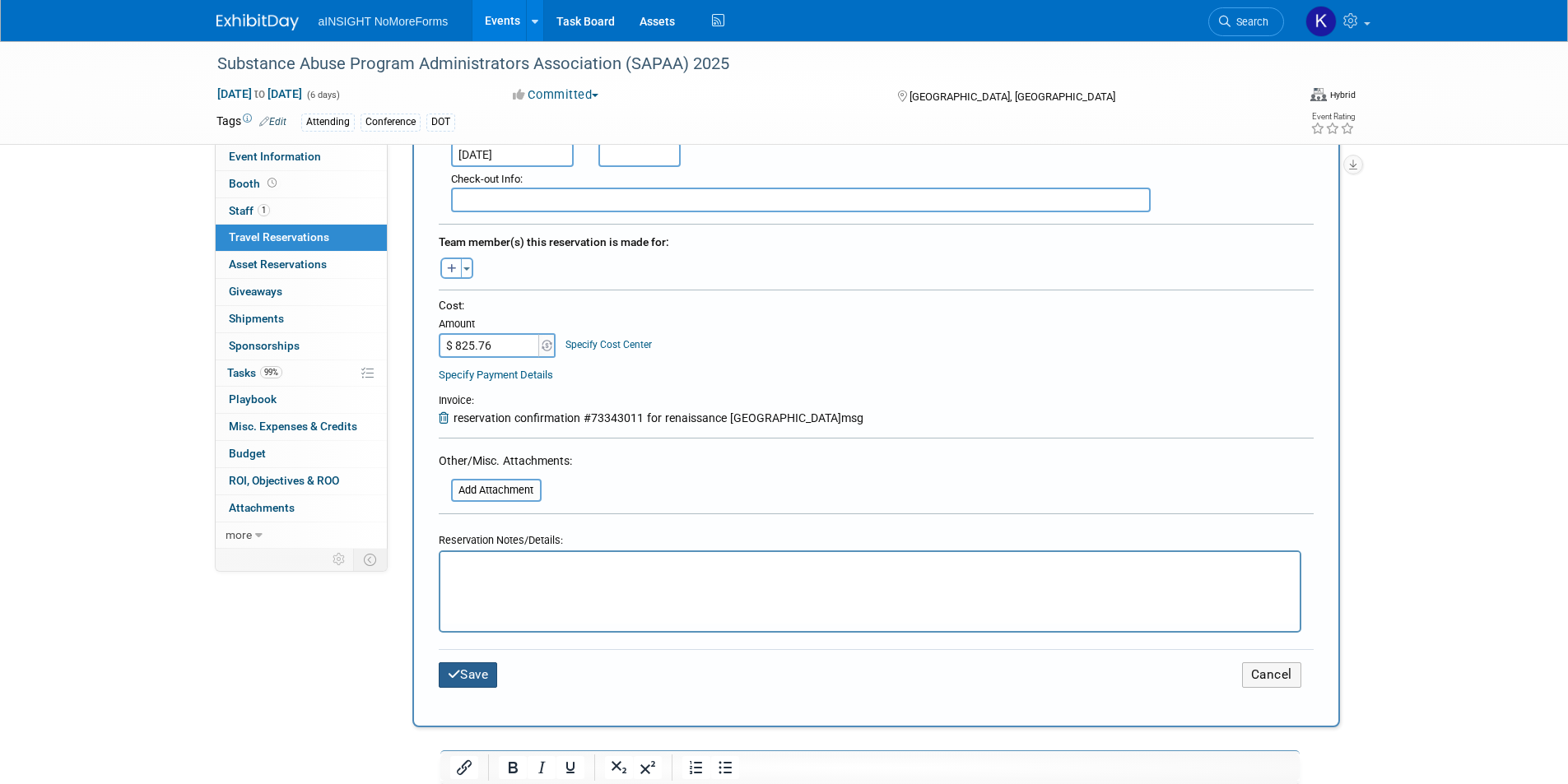
click at [475, 674] on button "Save" at bounding box center [468, 675] width 59 height 25
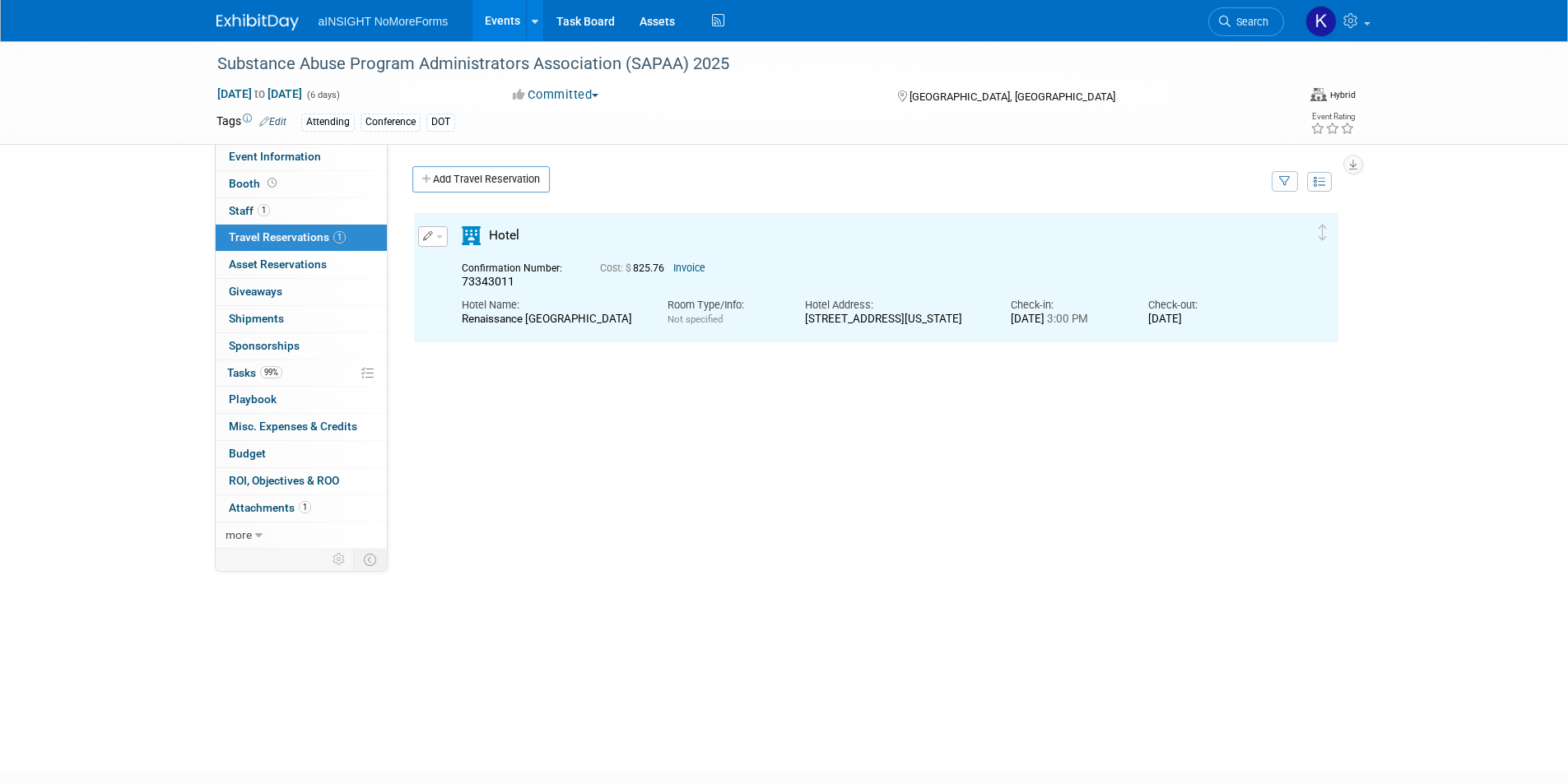
scroll to position [0, 0]
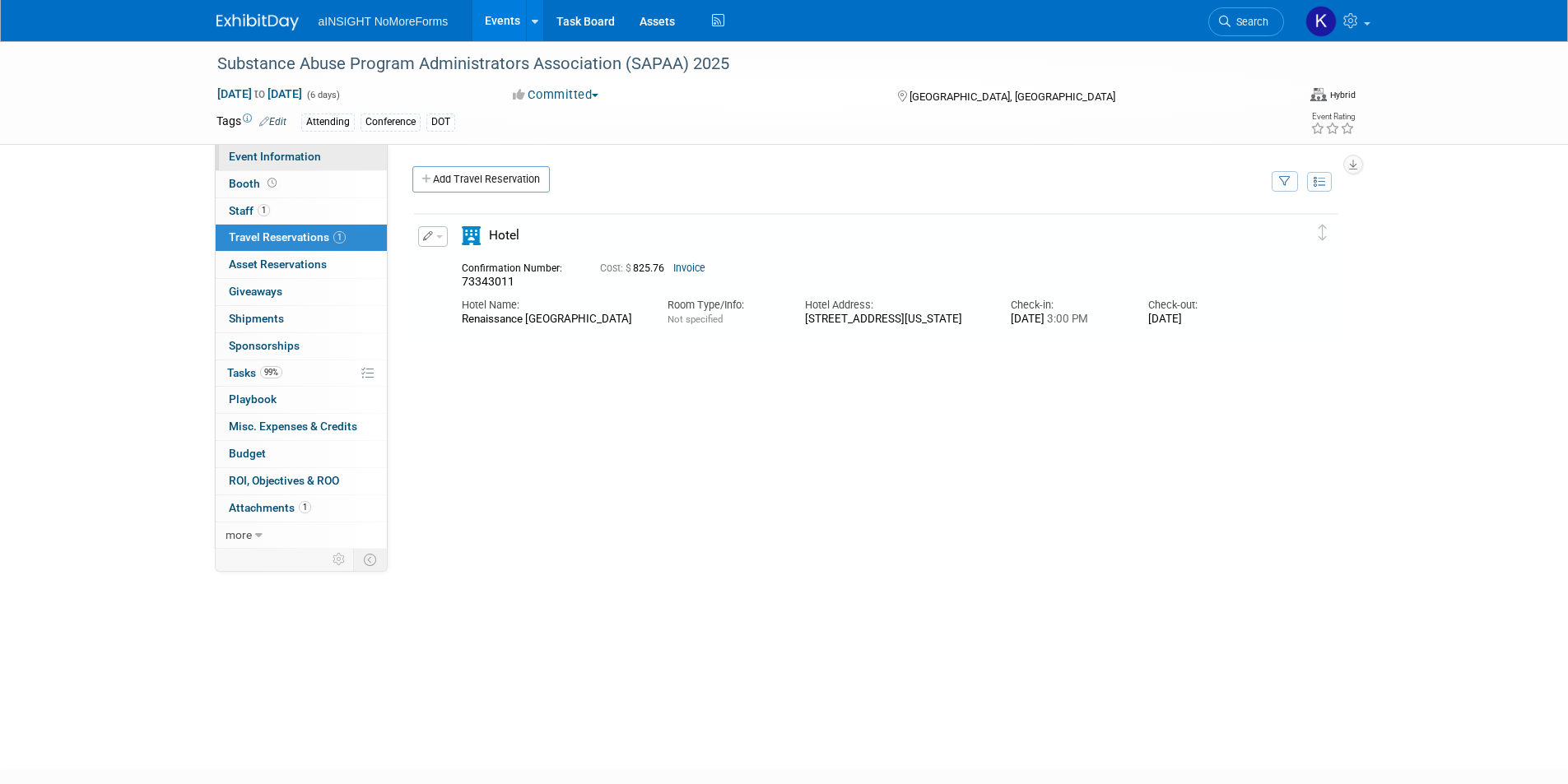
click at [270, 154] on span "Event Information" at bounding box center [275, 156] width 93 height 14
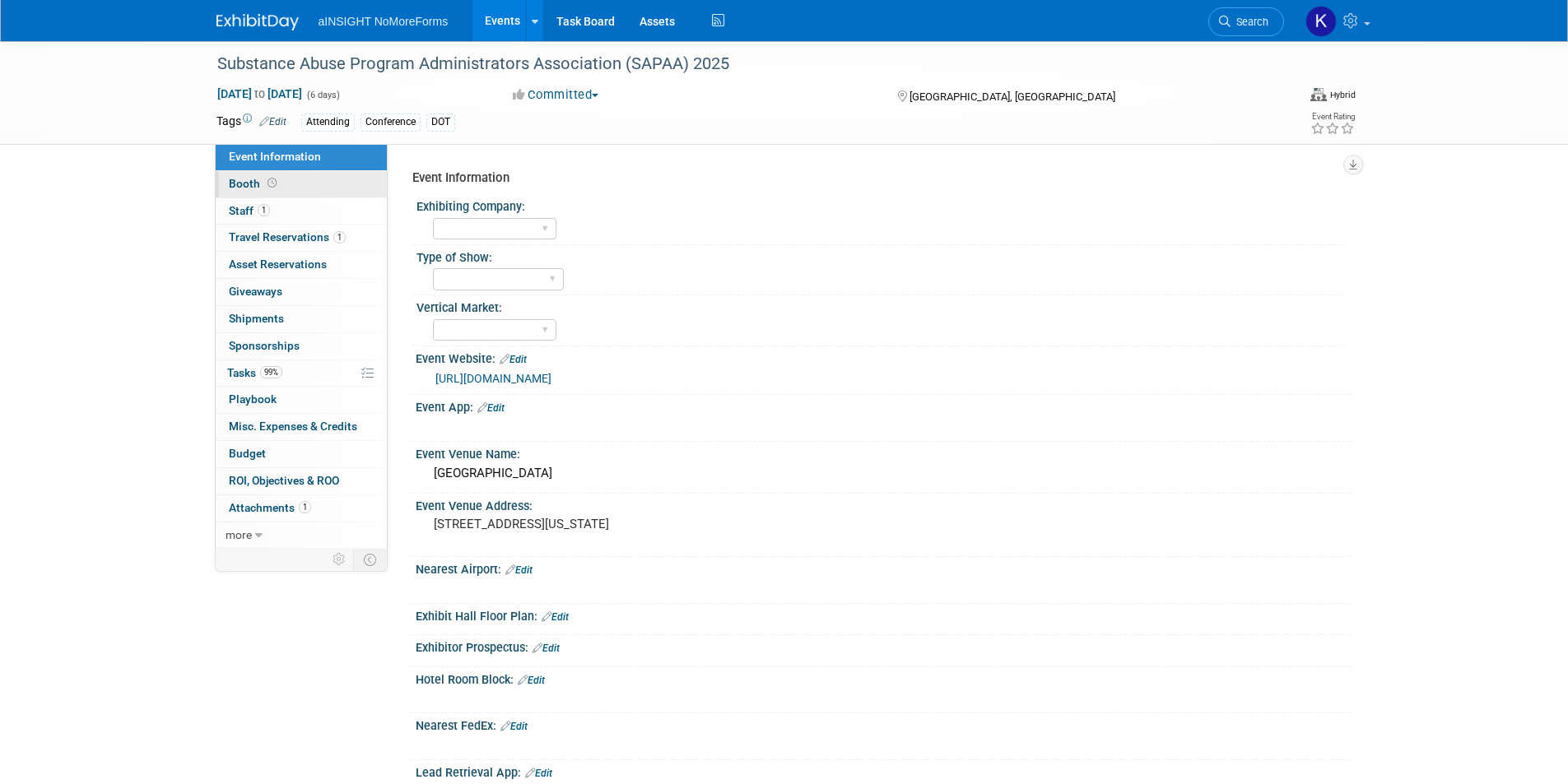
click at [276, 193] on link "Booth" at bounding box center [301, 183] width 171 height 26
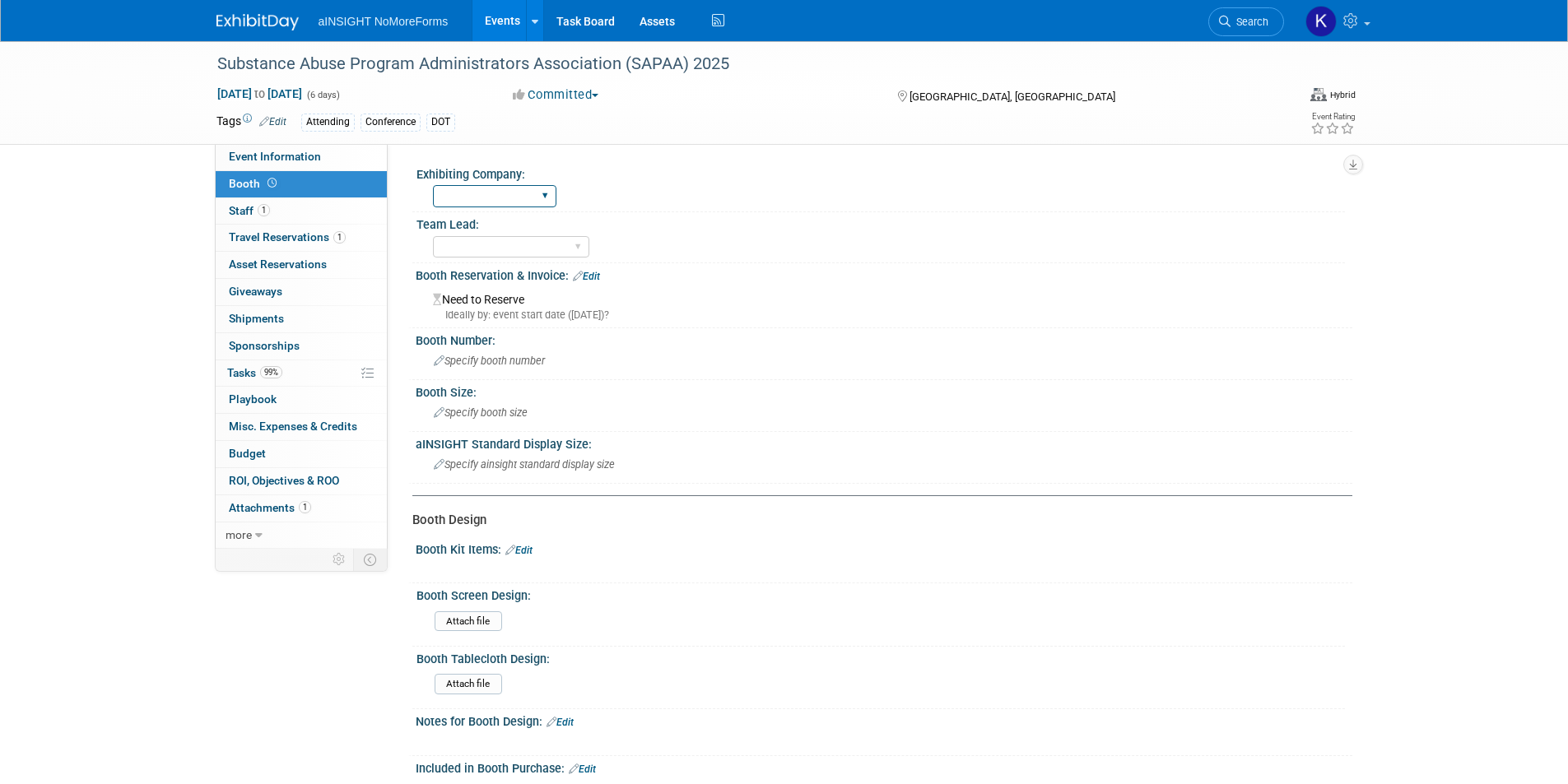
click at [512, 193] on select "aINSIGHT NoMoreForms" at bounding box center [495, 196] width 124 height 22
select select "aINSIGHT"
click at [433, 185] on select "aINSIGHT NoMoreForms" at bounding box center [495, 196] width 124 height 22
click at [497, 240] on select "AE Enterprise Insurance AE Enterprise DOT AE Enterprise Workflow AE Mid-Market …" at bounding box center [511, 247] width 156 height 22
click at [672, 244] on div "AE Enterprise Insurance AE Enterprise DOT AE Enterprise Workflow AE Mid-Market …" at bounding box center [889, 245] width 912 height 26
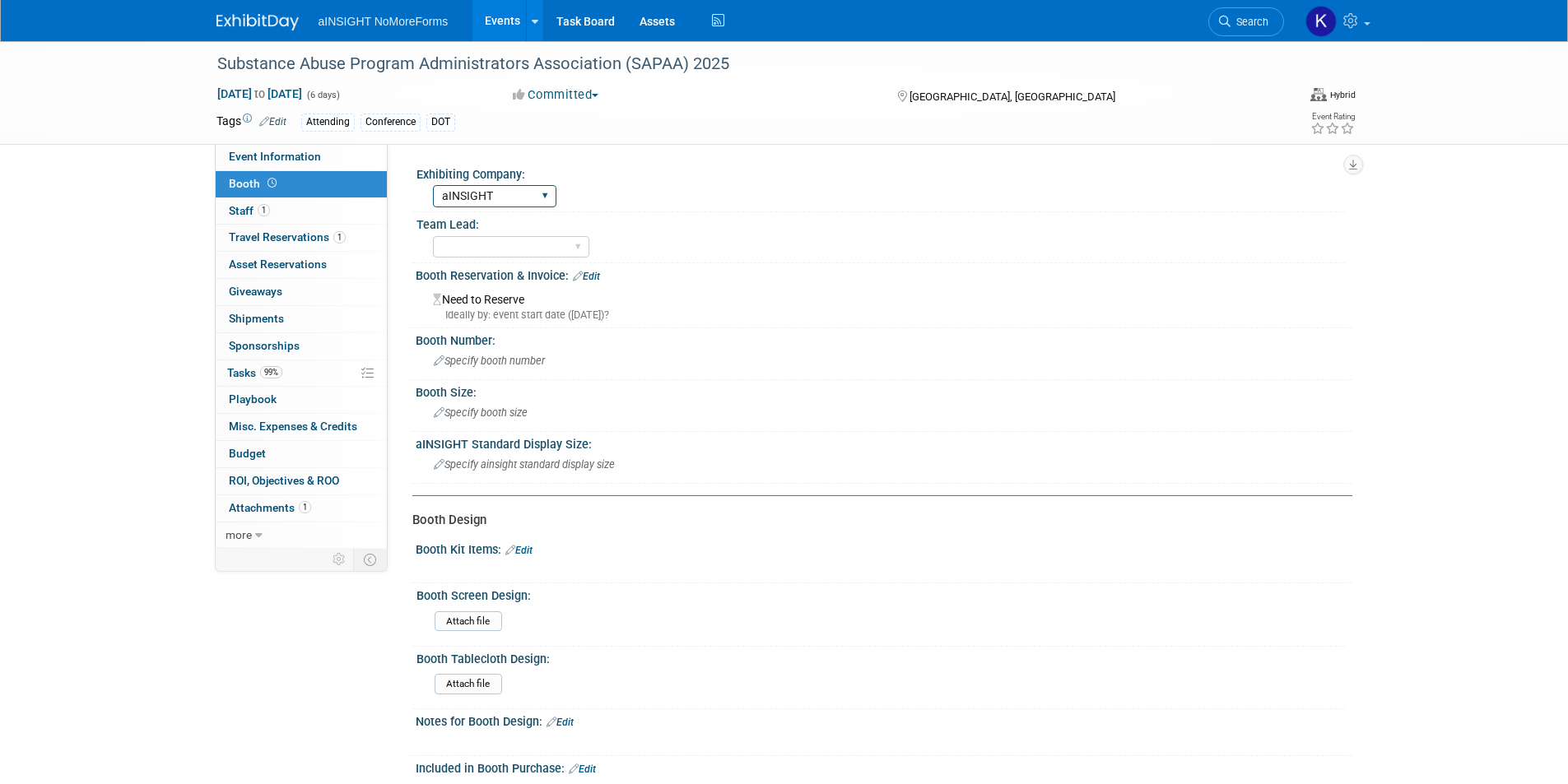
click at [516, 189] on select "aINSIGHT NoMoreForms" at bounding box center [495, 196] width 124 height 22
select select
click at [433, 185] on select "aINSIGHT NoMoreForms" at bounding box center [495, 196] width 124 height 22
click at [931, 247] on div "AE Enterprise Insurance AE Enterprise DOT AE Enterprise Workflow AE Mid-Market …" at bounding box center [889, 245] width 912 height 26
click at [269, 234] on span "Travel Reservations 1" at bounding box center [287, 237] width 117 height 14
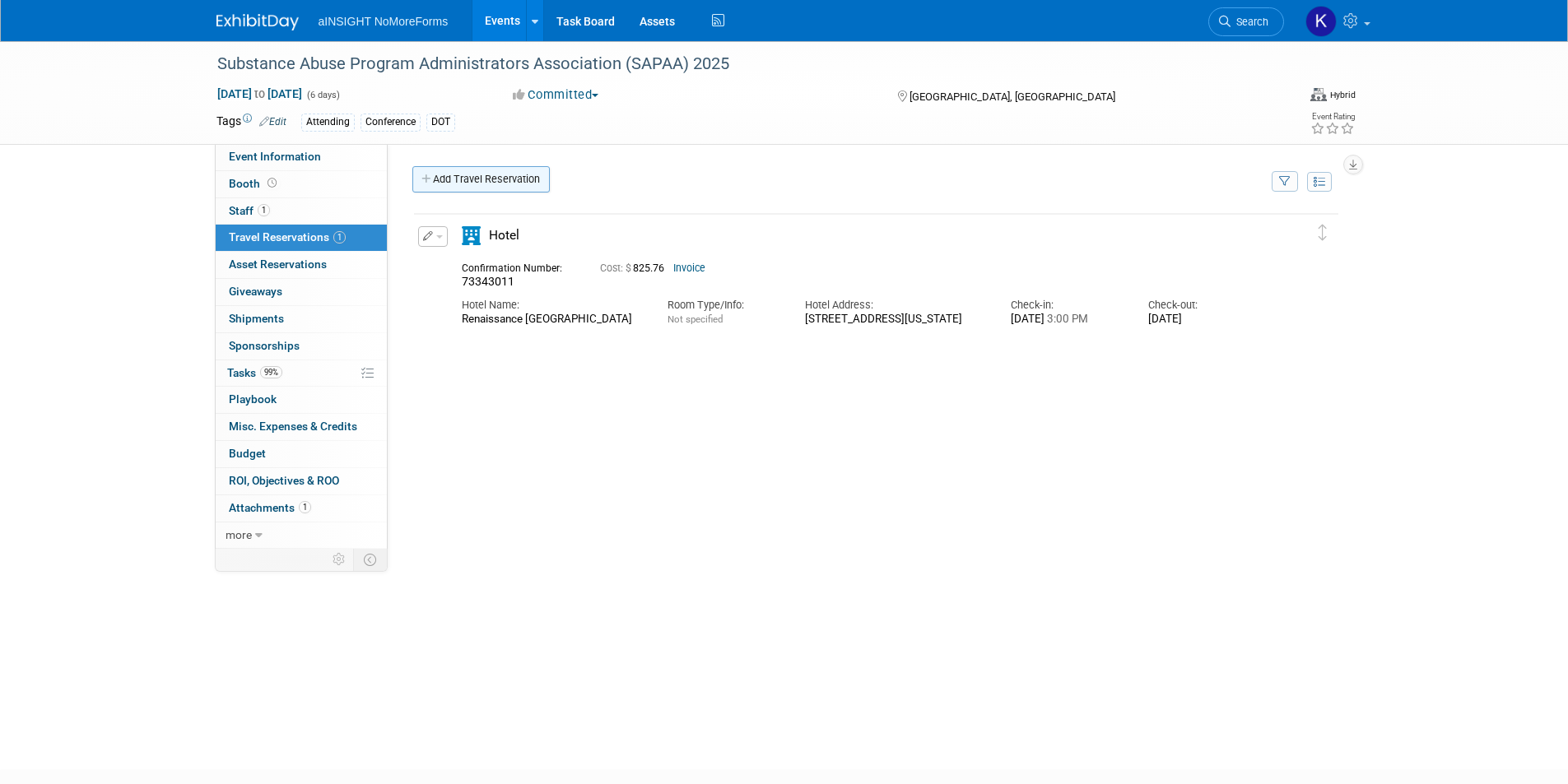
click at [510, 176] on link "Add Travel Reservation" at bounding box center [481, 178] width 137 height 26
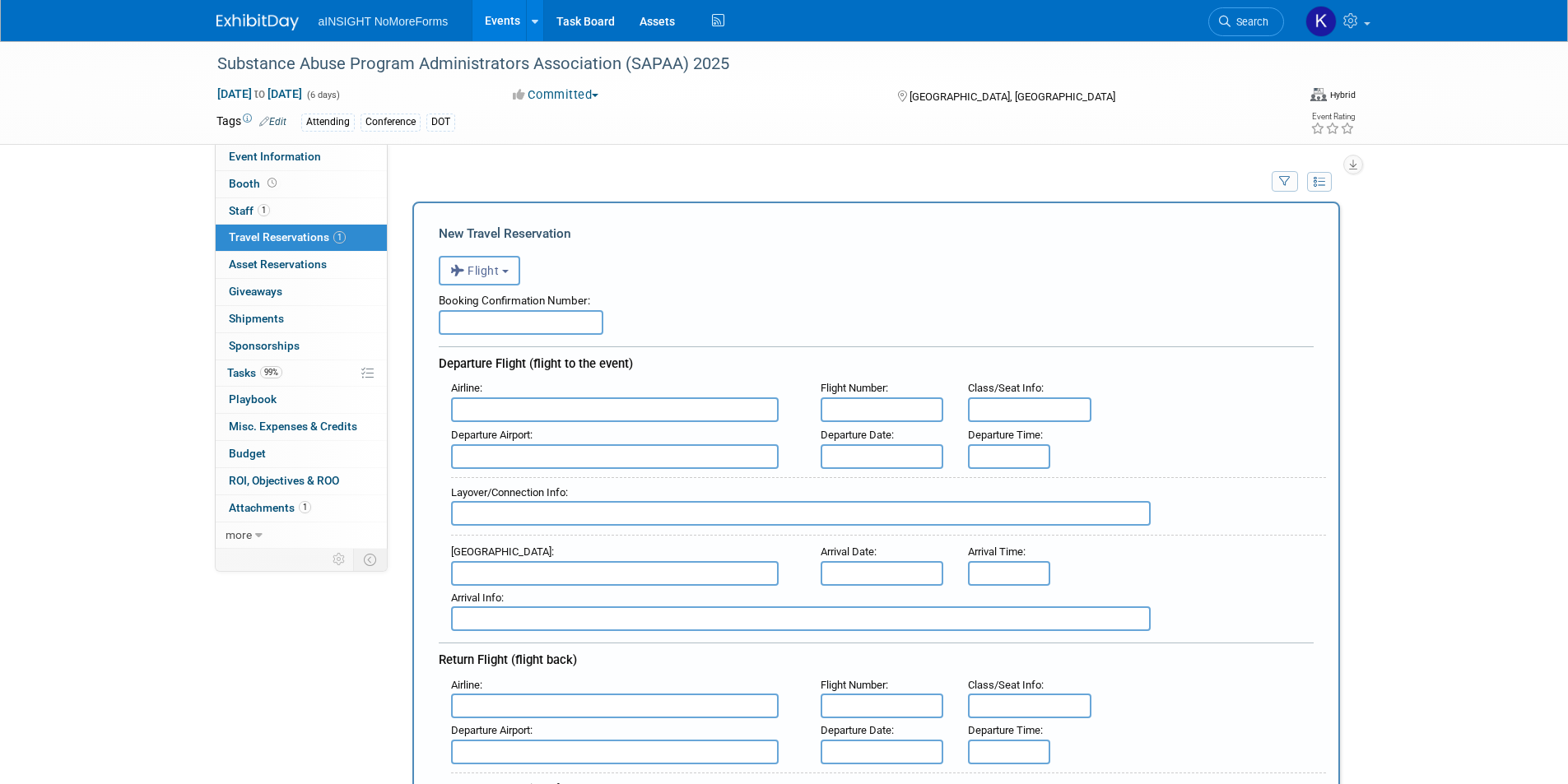
click at [508, 273] on b "button" at bounding box center [505, 271] width 7 height 3
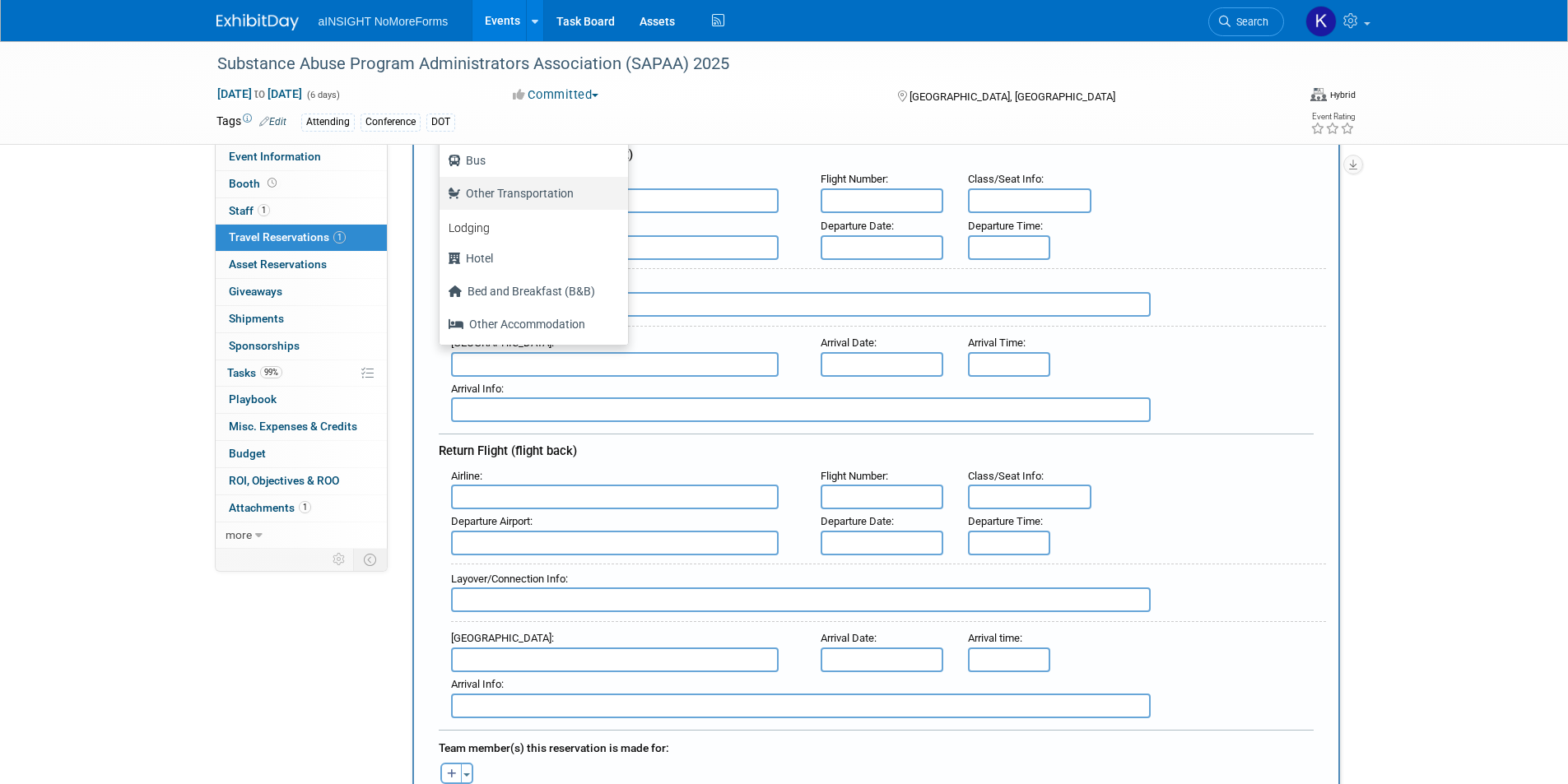
scroll to position [247, 0]
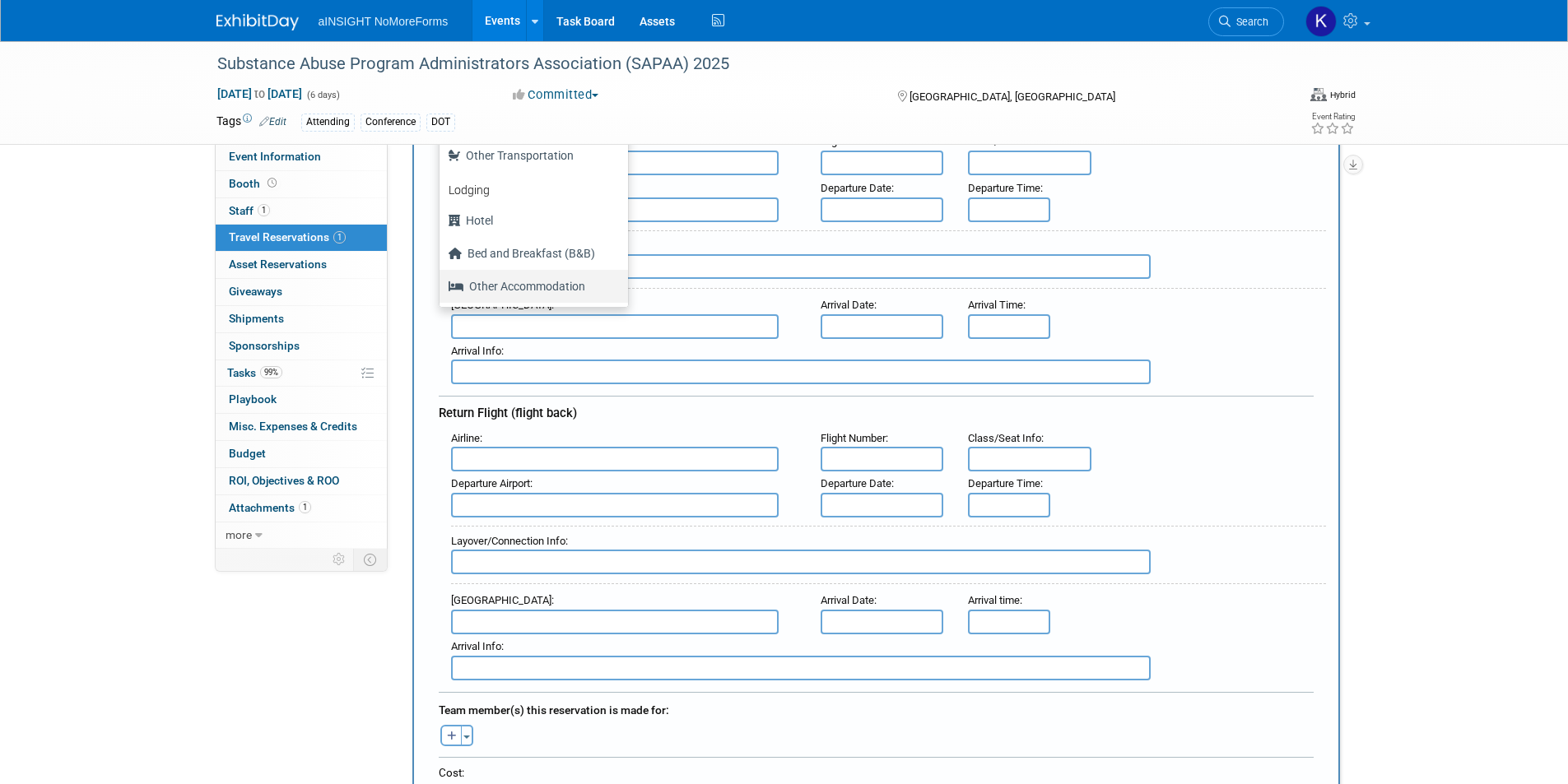
click at [512, 284] on label "Other Accommodation" at bounding box center [530, 285] width 164 height 26
click at [442, 284] on input "Other Accommodation" at bounding box center [436, 284] width 11 height 11
select select "7"
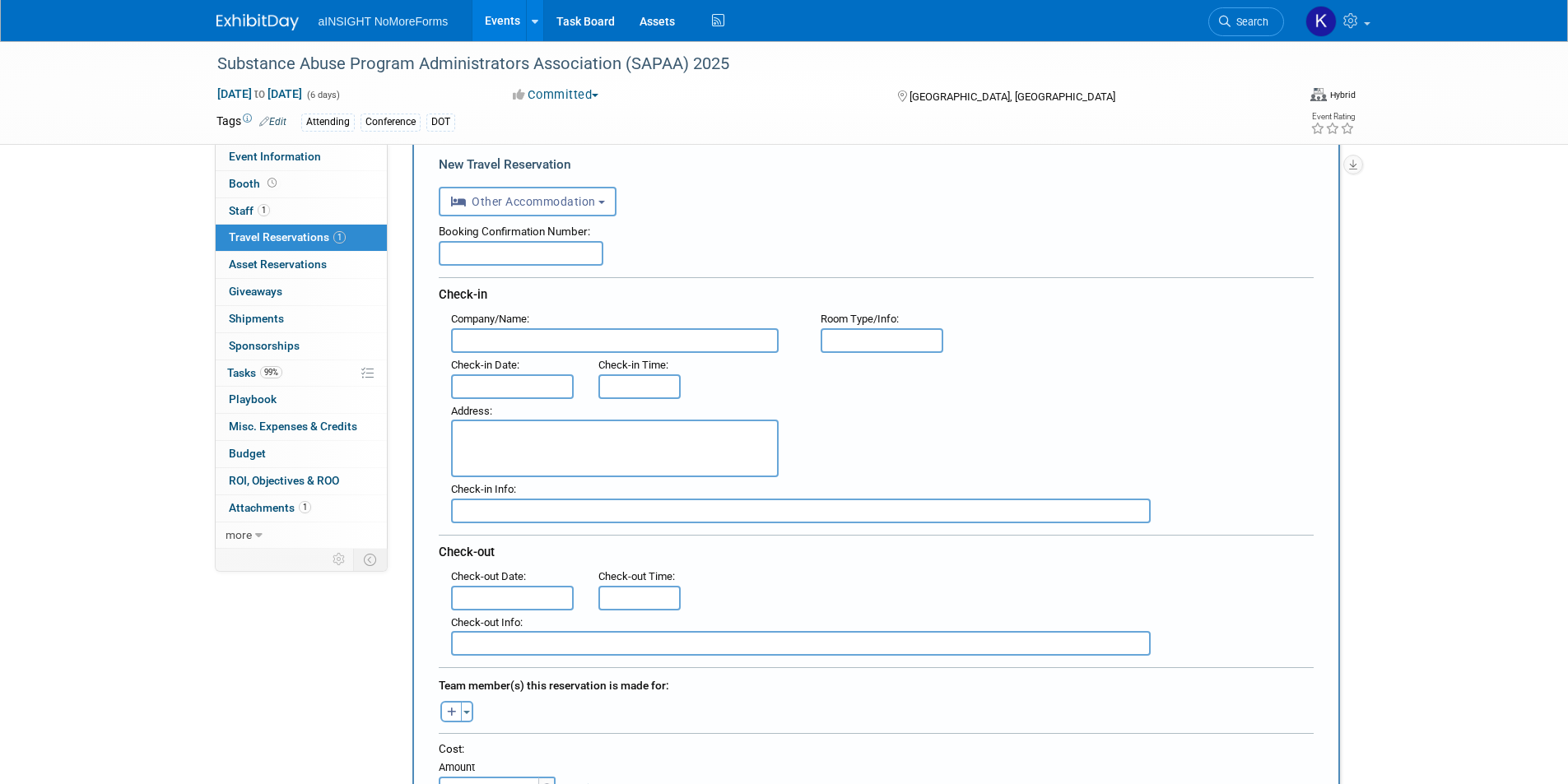
scroll to position [0, 0]
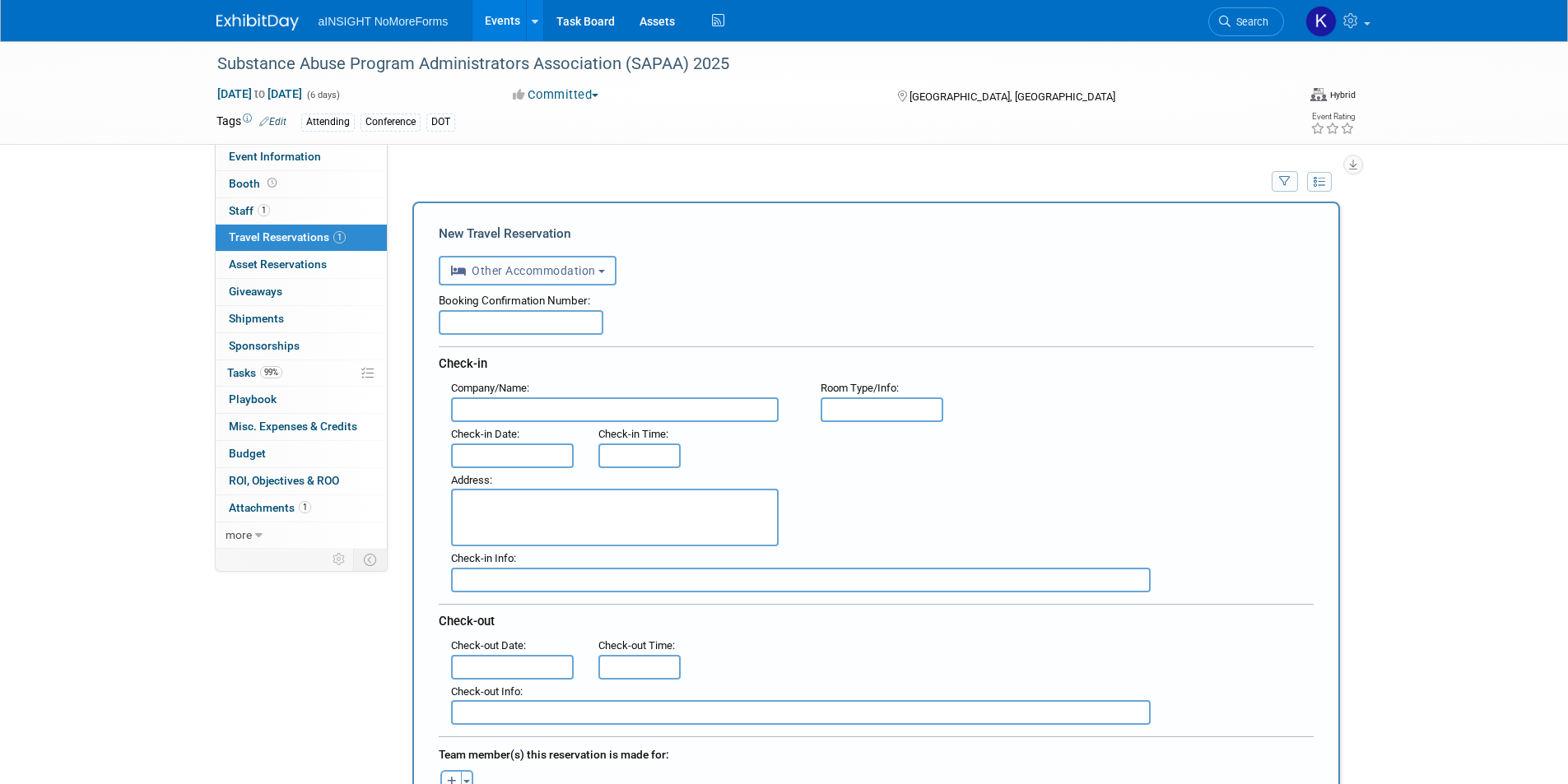
click at [527, 280] on button "Other Accommodation" at bounding box center [528, 270] width 179 height 30
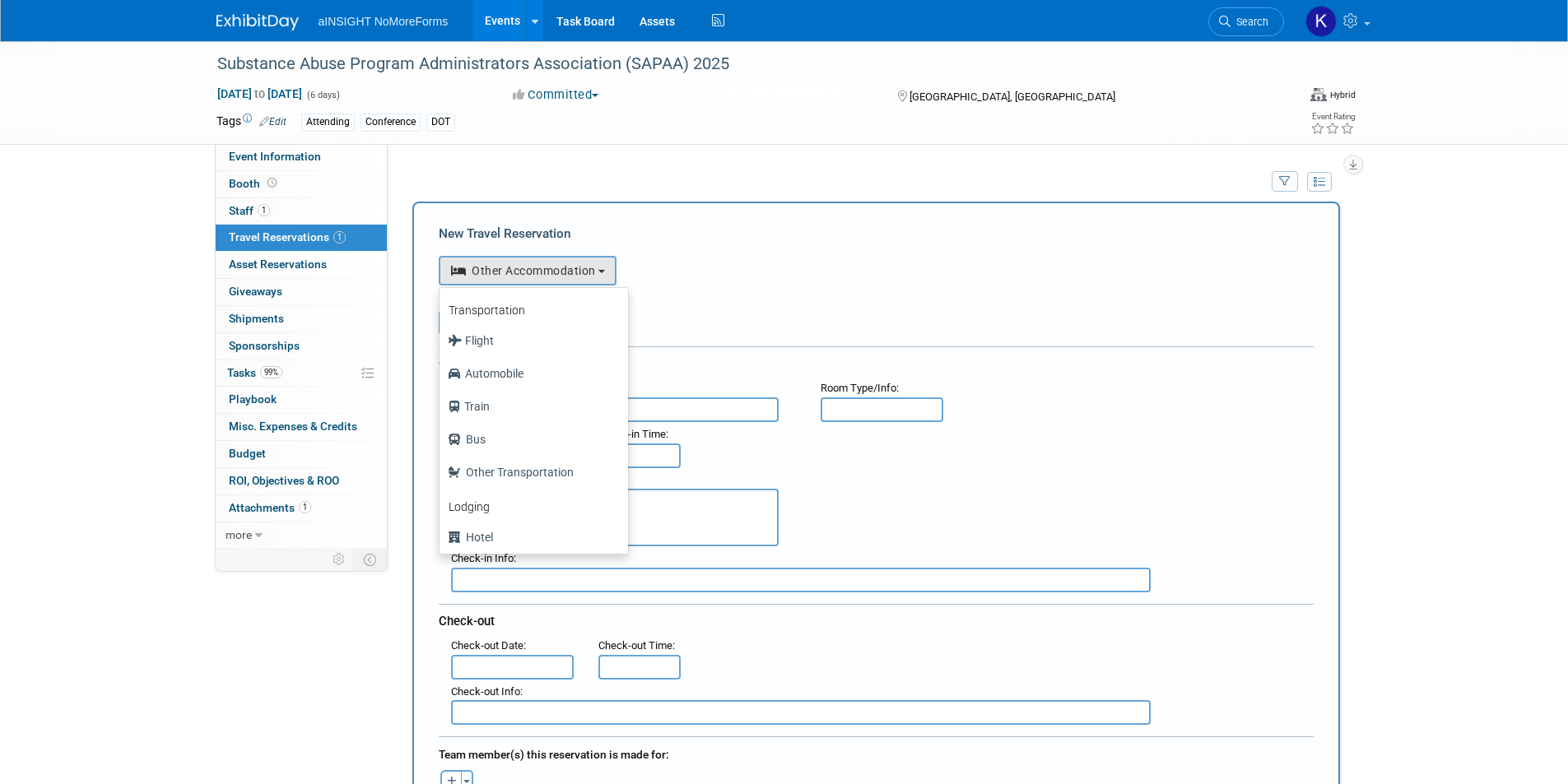
click at [516, 302] on label "Transportation" at bounding box center [486, 311] width 109 height 21
click at [891, 276] on div "<i class="fas fa-plane" style="padding: 6px 4px 6px 1px;"></i> Flight <i class=…" at bounding box center [876, 268] width 875 height 34
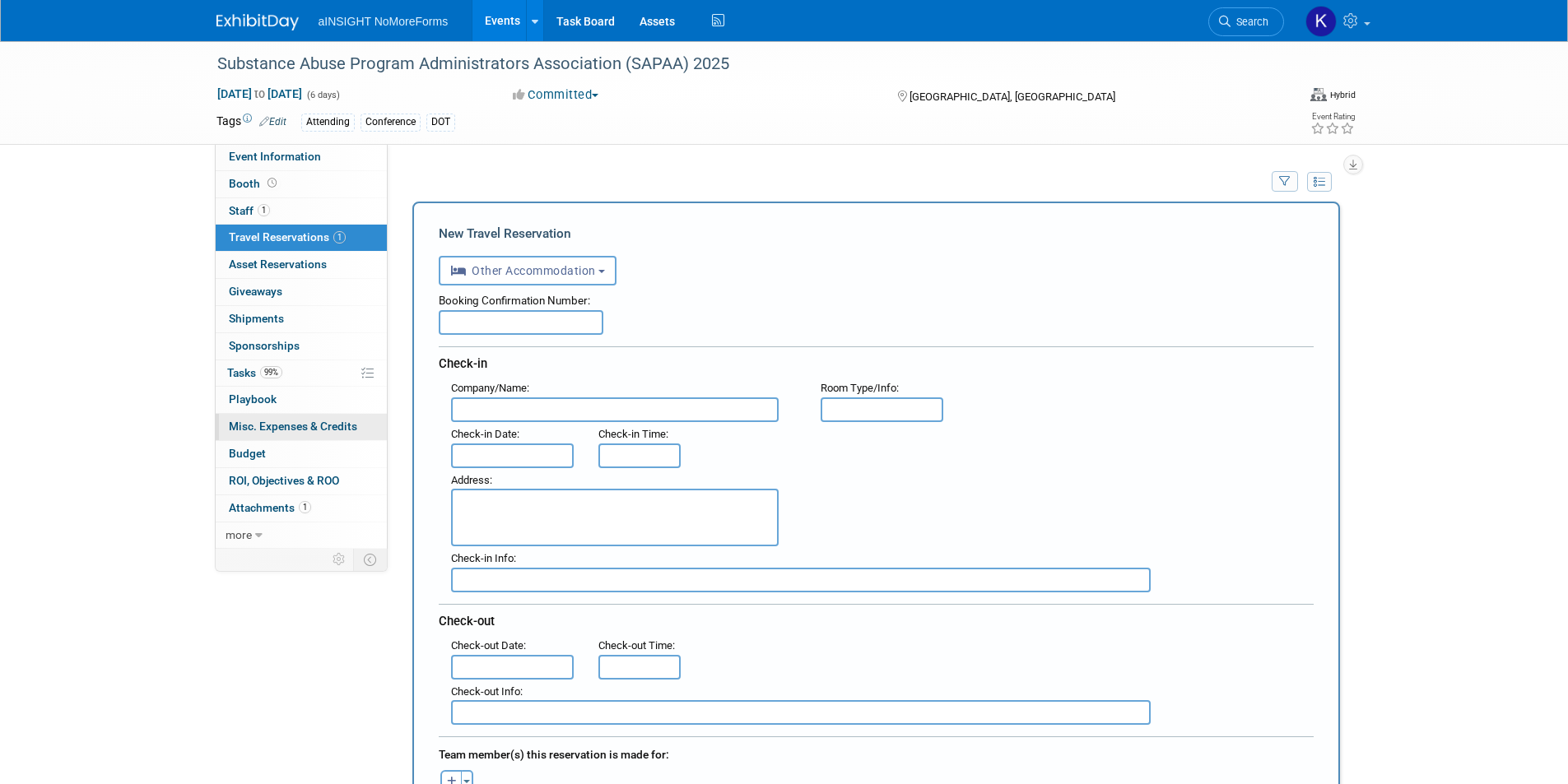
click at [302, 425] on span "Misc. Expenses & Credits 0" at bounding box center [292, 426] width 128 height 14
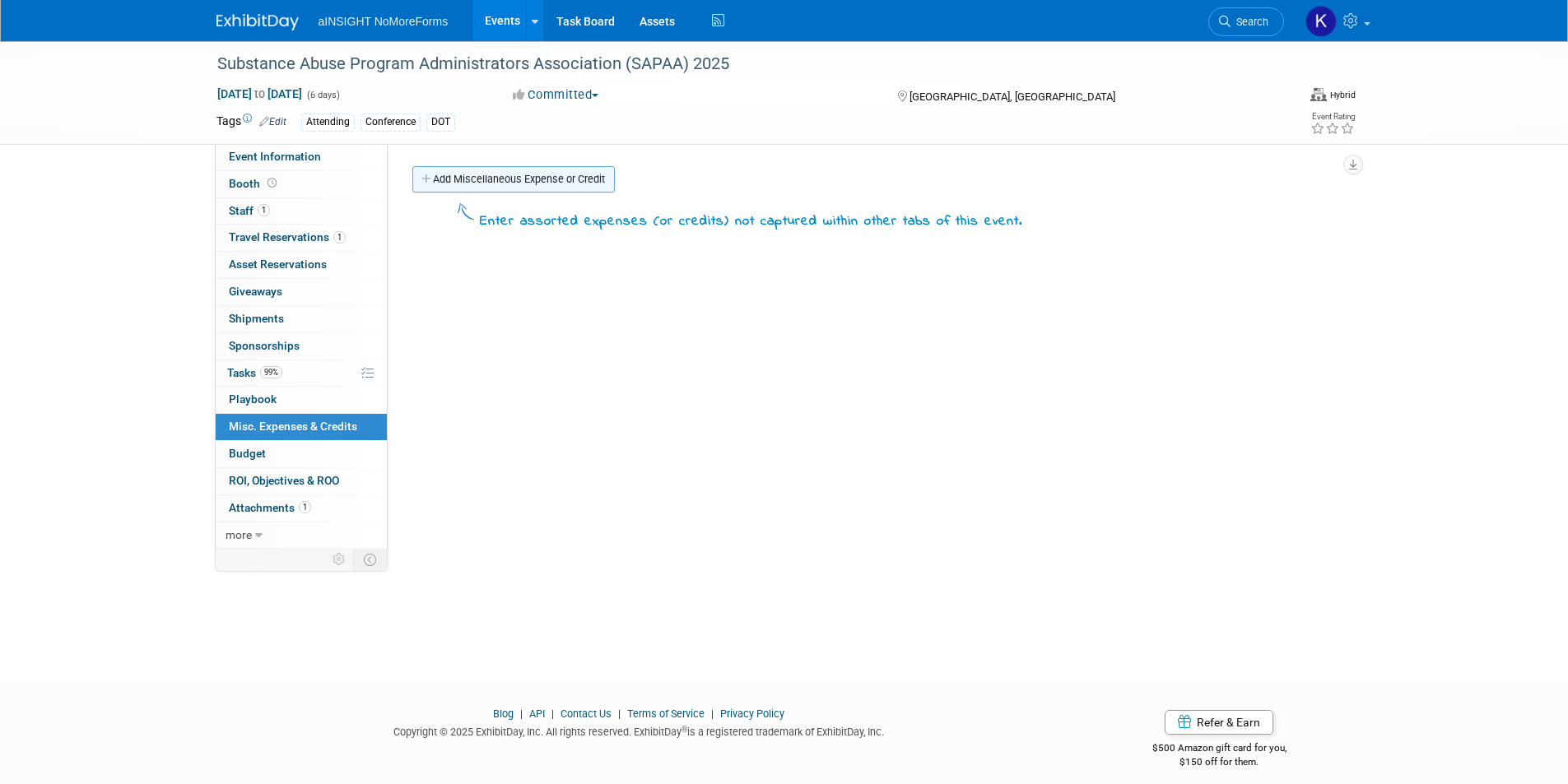
click at [510, 177] on link "Add Miscellaneous Expense or Credit" at bounding box center [513, 178] width 203 height 26
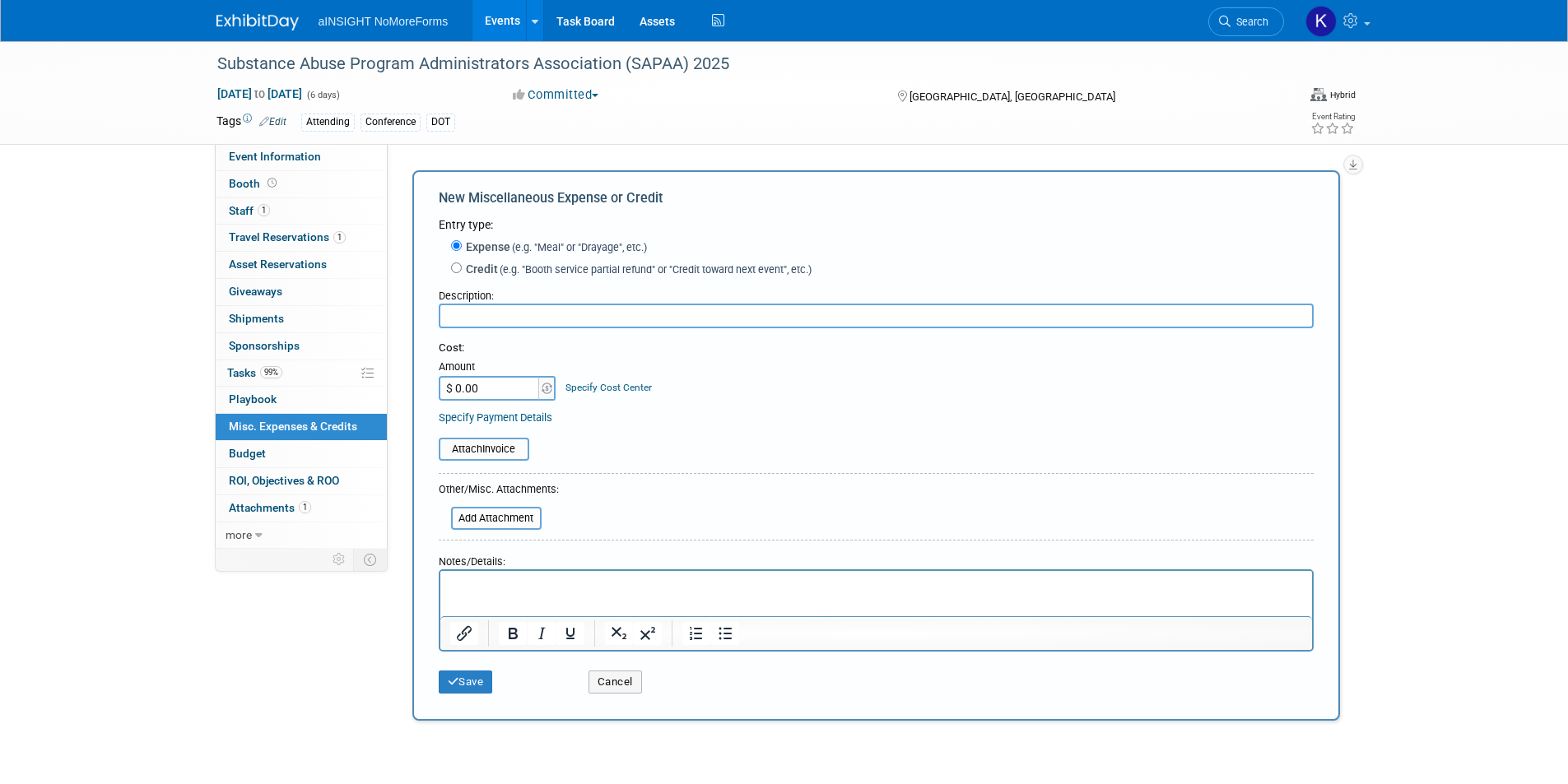
click at [517, 323] on input "text" at bounding box center [876, 316] width 875 height 25
type input "Conference Registration"
click at [502, 396] on input "$ 0.00" at bounding box center [490, 389] width 103 height 25
type input "$ 645.00"
click at [458, 671] on button "Save" at bounding box center [466, 682] width 54 height 23
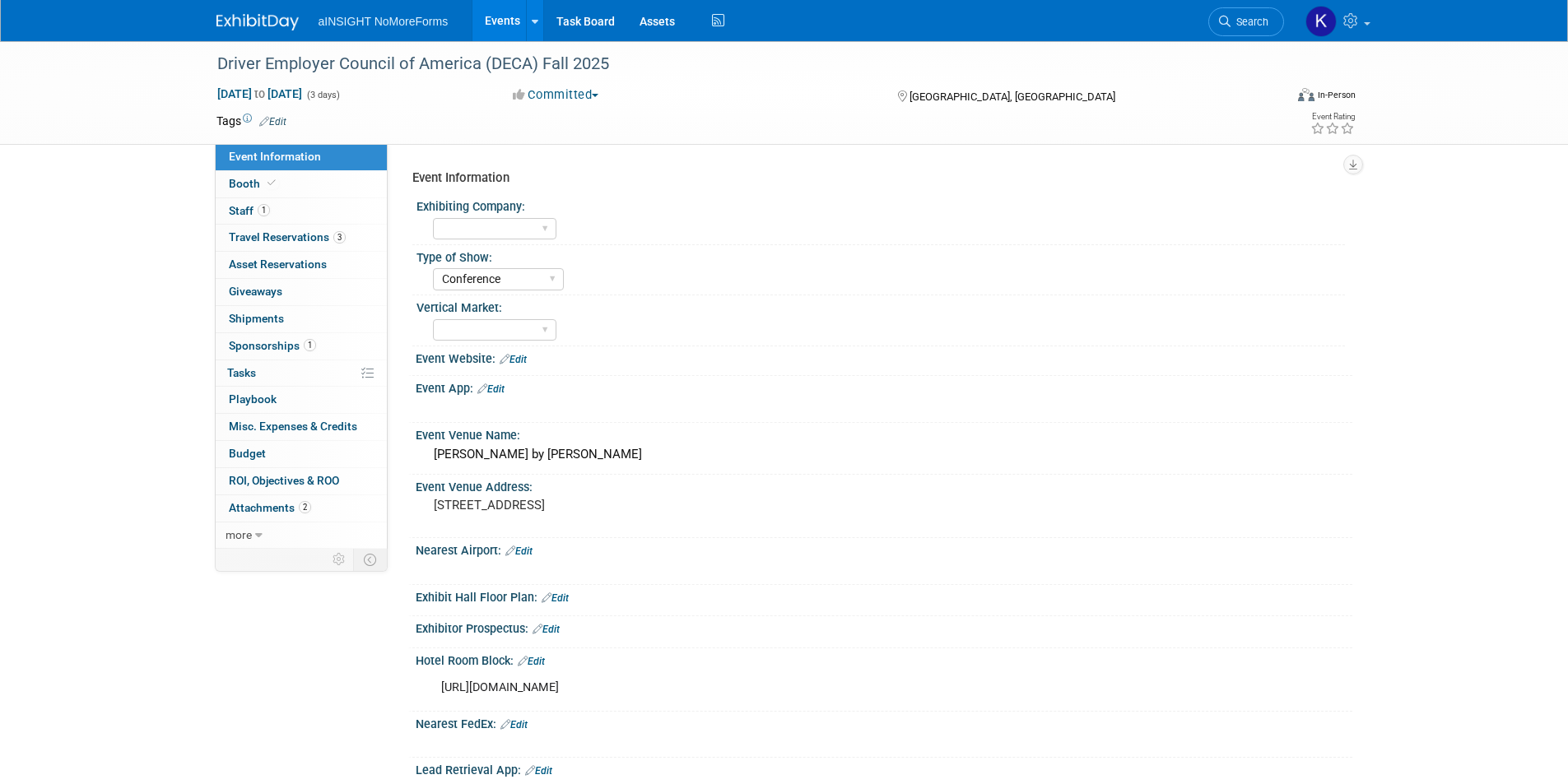
select select "Conference"
click at [263, 207] on span "1" at bounding box center [263, 210] width 13 height 13
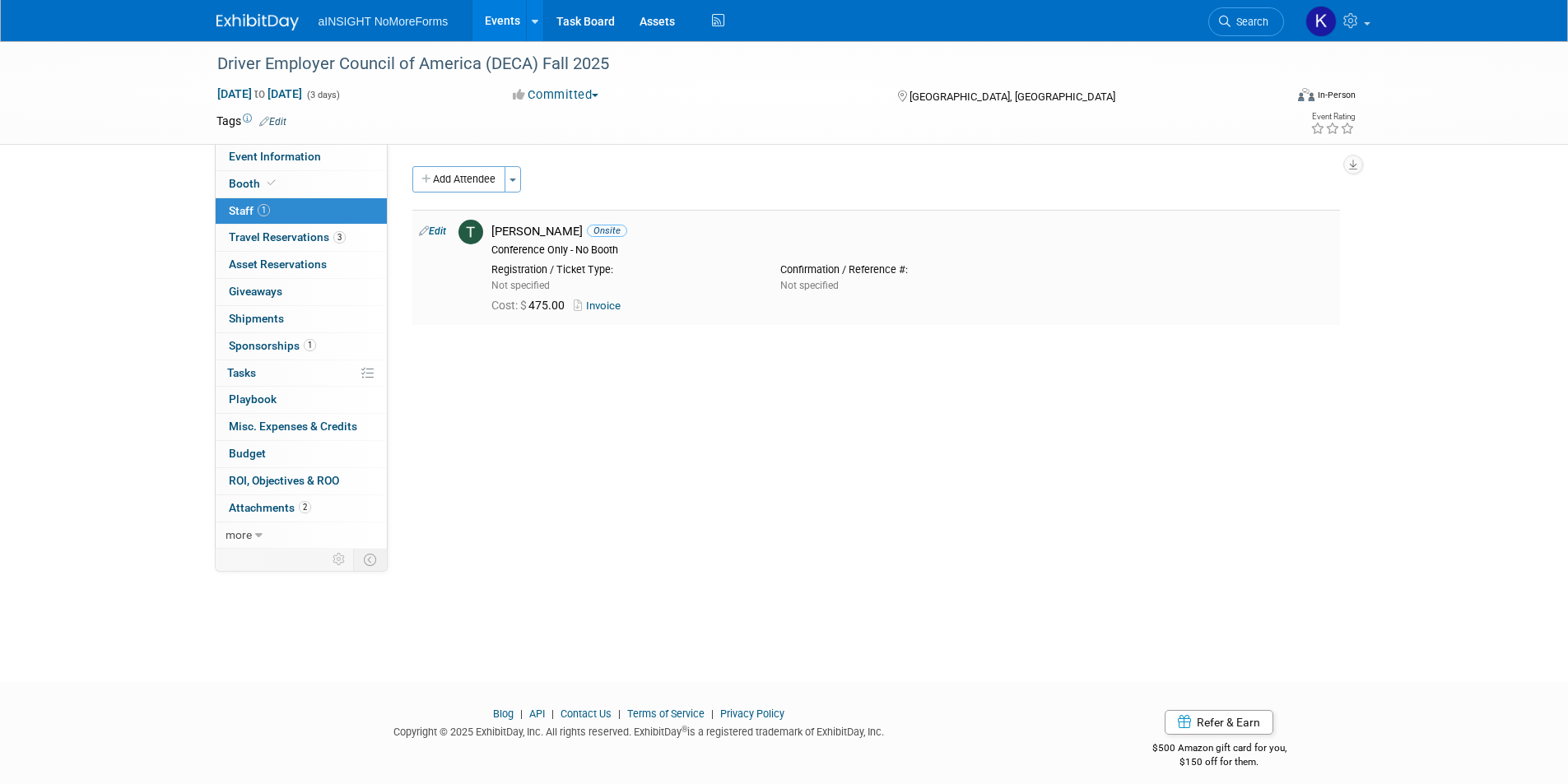
click at [608, 305] on link "Invoice" at bounding box center [600, 306] width 53 height 13
click at [305, 238] on span "Travel Reservations 3" at bounding box center [287, 237] width 117 height 14
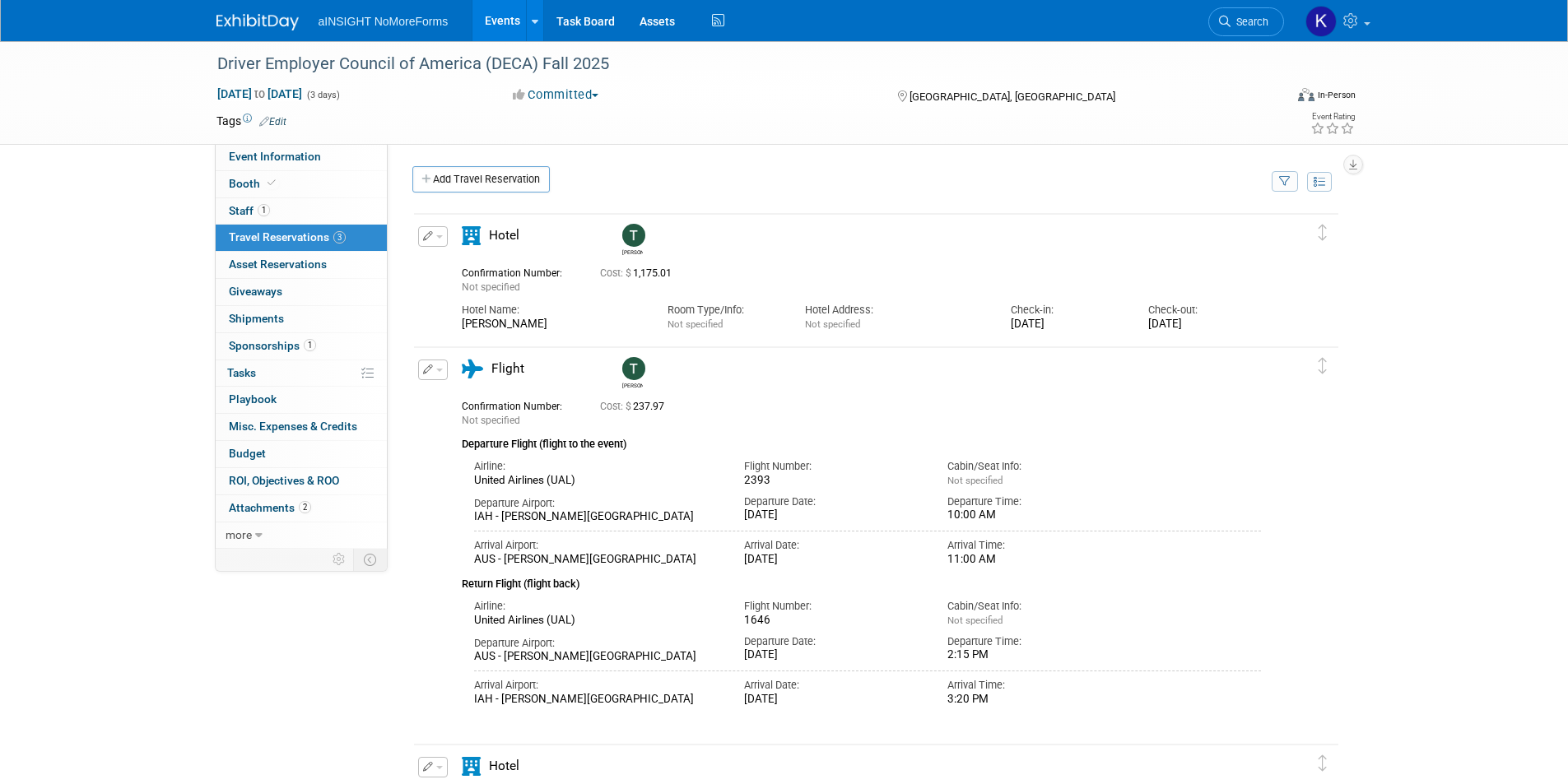
scroll to position [82, 0]
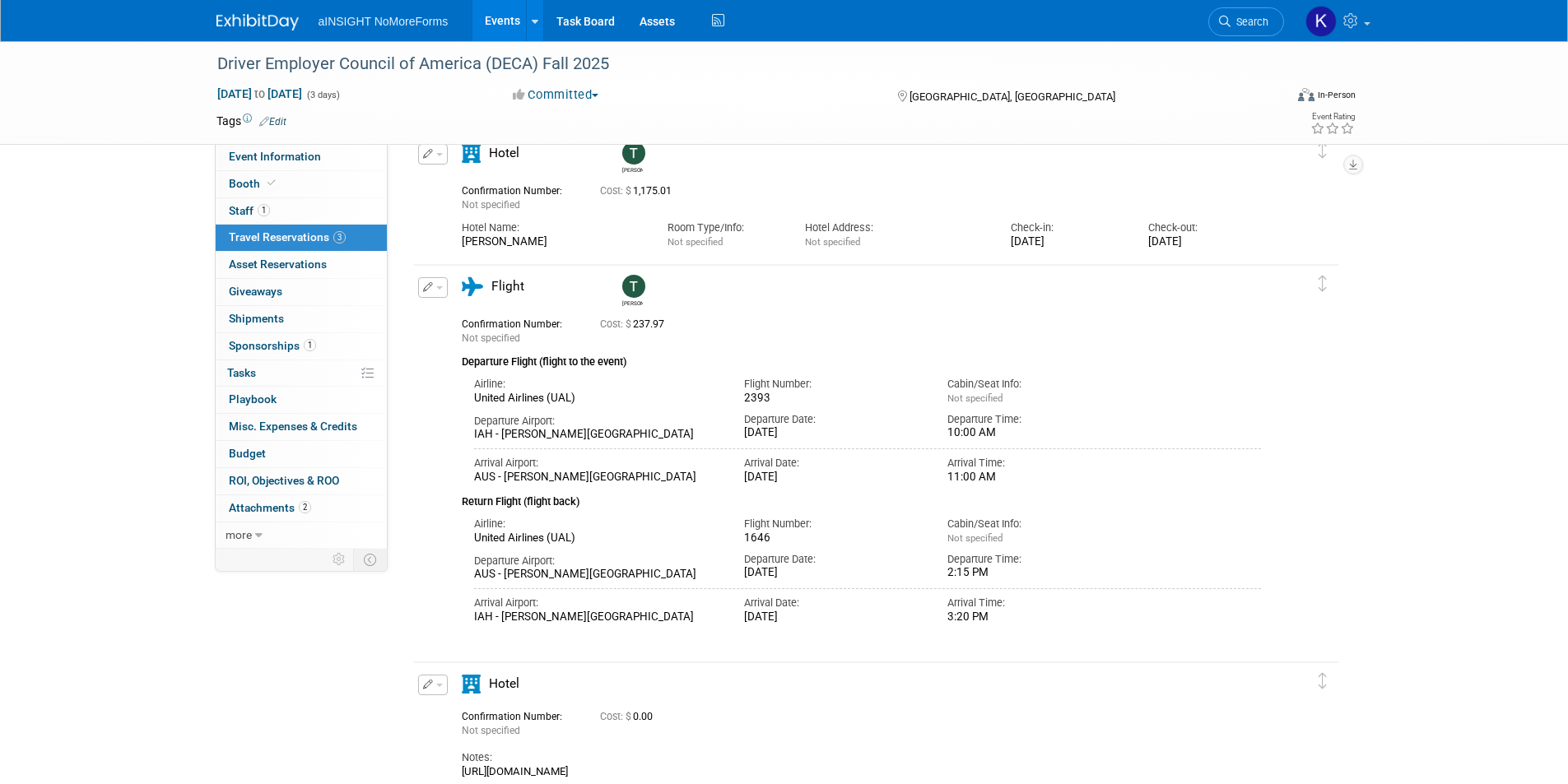
click at [283, 233] on span "Travel Reservations 3" at bounding box center [287, 237] width 117 height 14
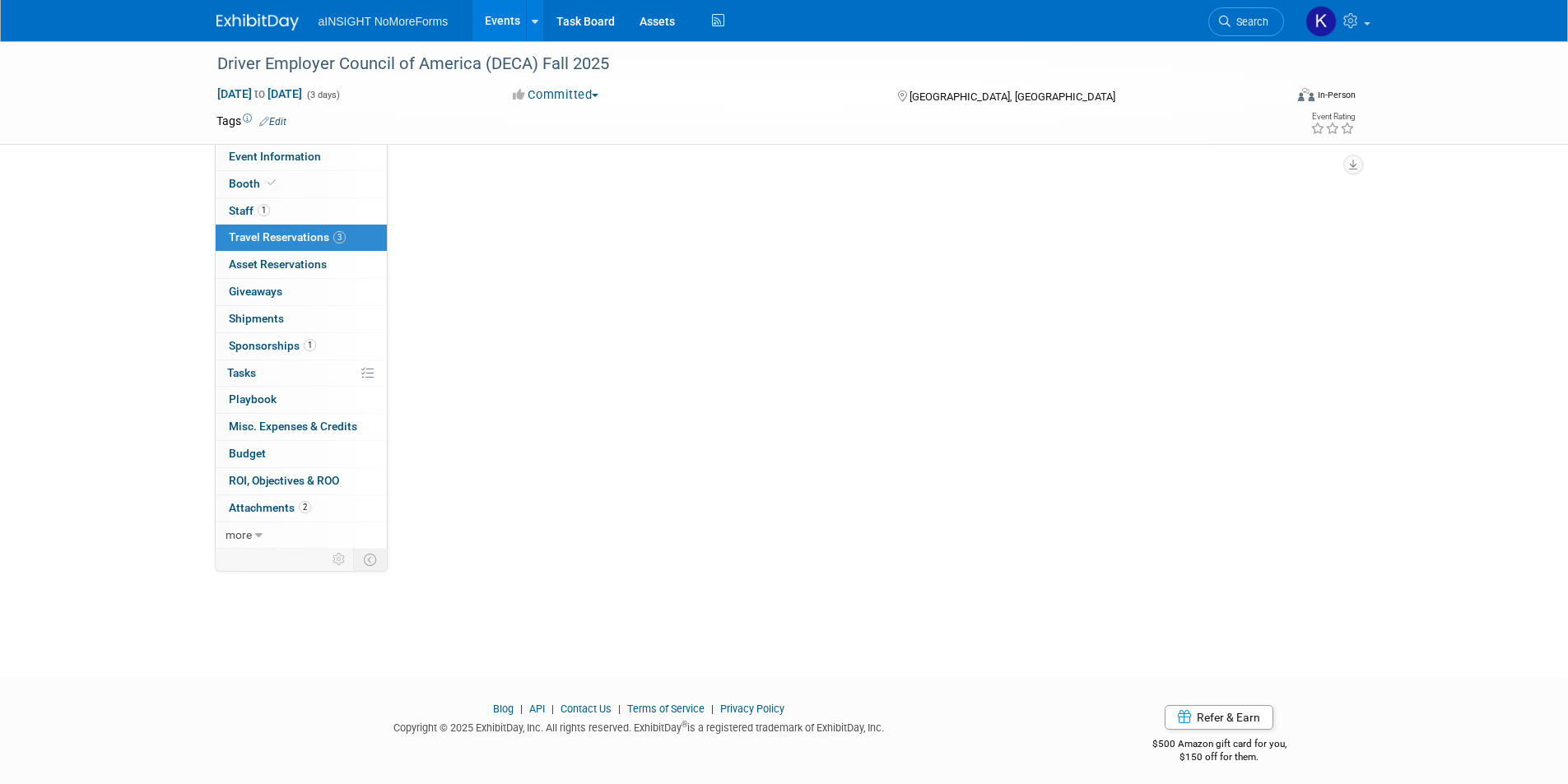
scroll to position [0, 0]
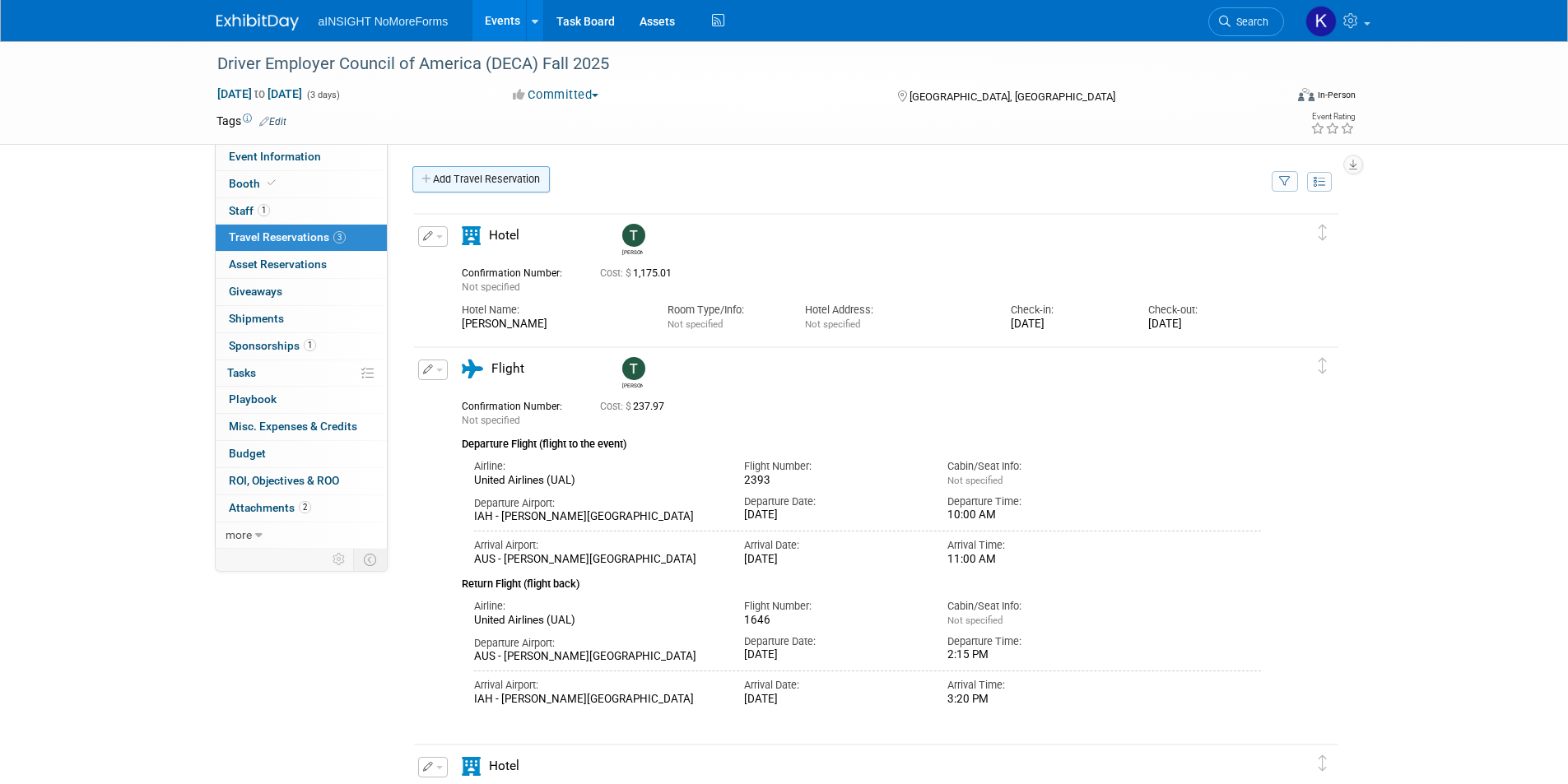
click at [458, 178] on link "Add Travel Reservation" at bounding box center [481, 178] width 137 height 26
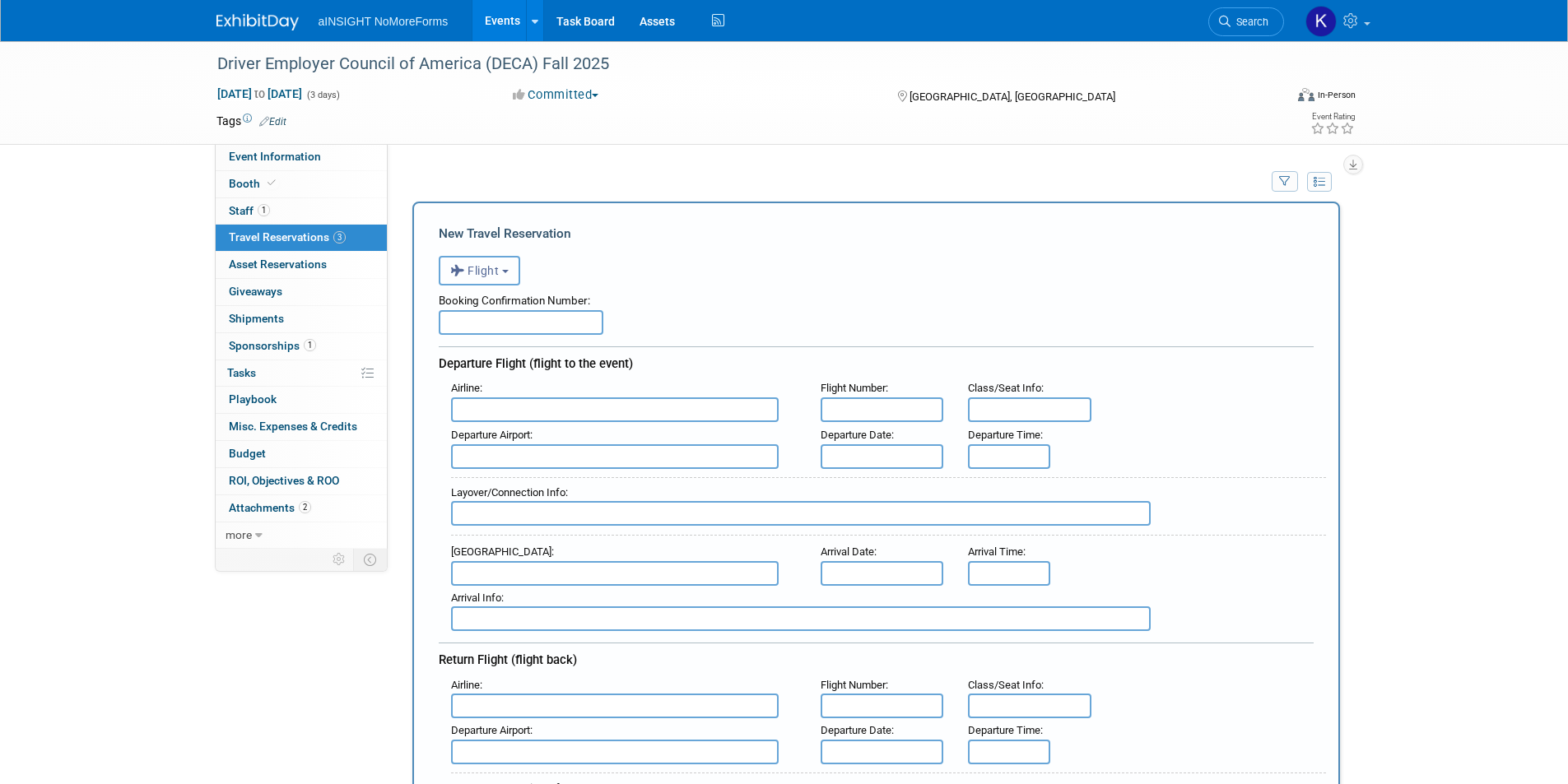
click at [495, 283] on button "Flight" at bounding box center [480, 270] width 81 height 30
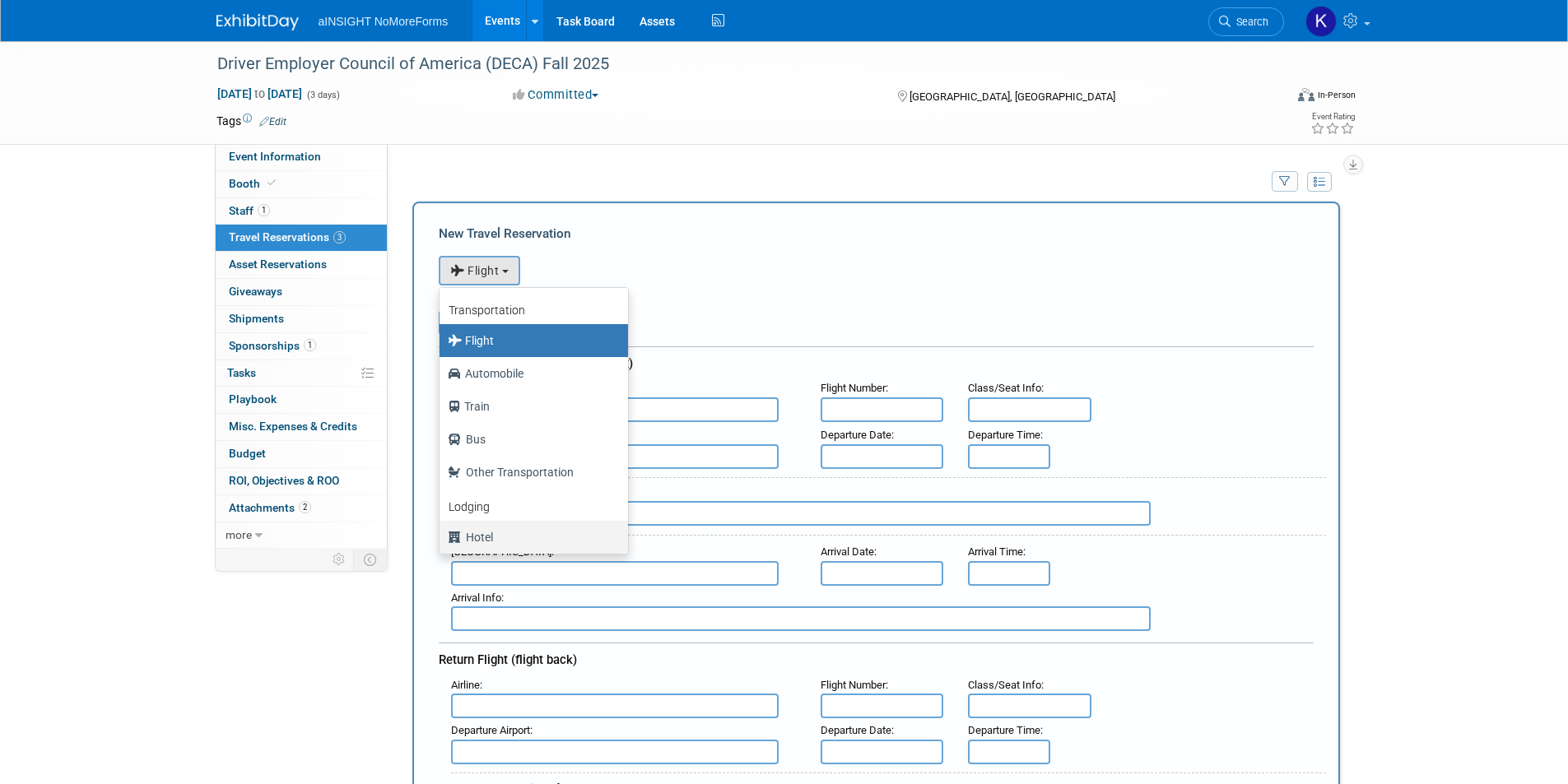
click at [517, 536] on label "Hotel" at bounding box center [530, 536] width 164 height 26
click at [442, 536] on input "Hotel" at bounding box center [436, 534] width 11 height 11
select select "6"
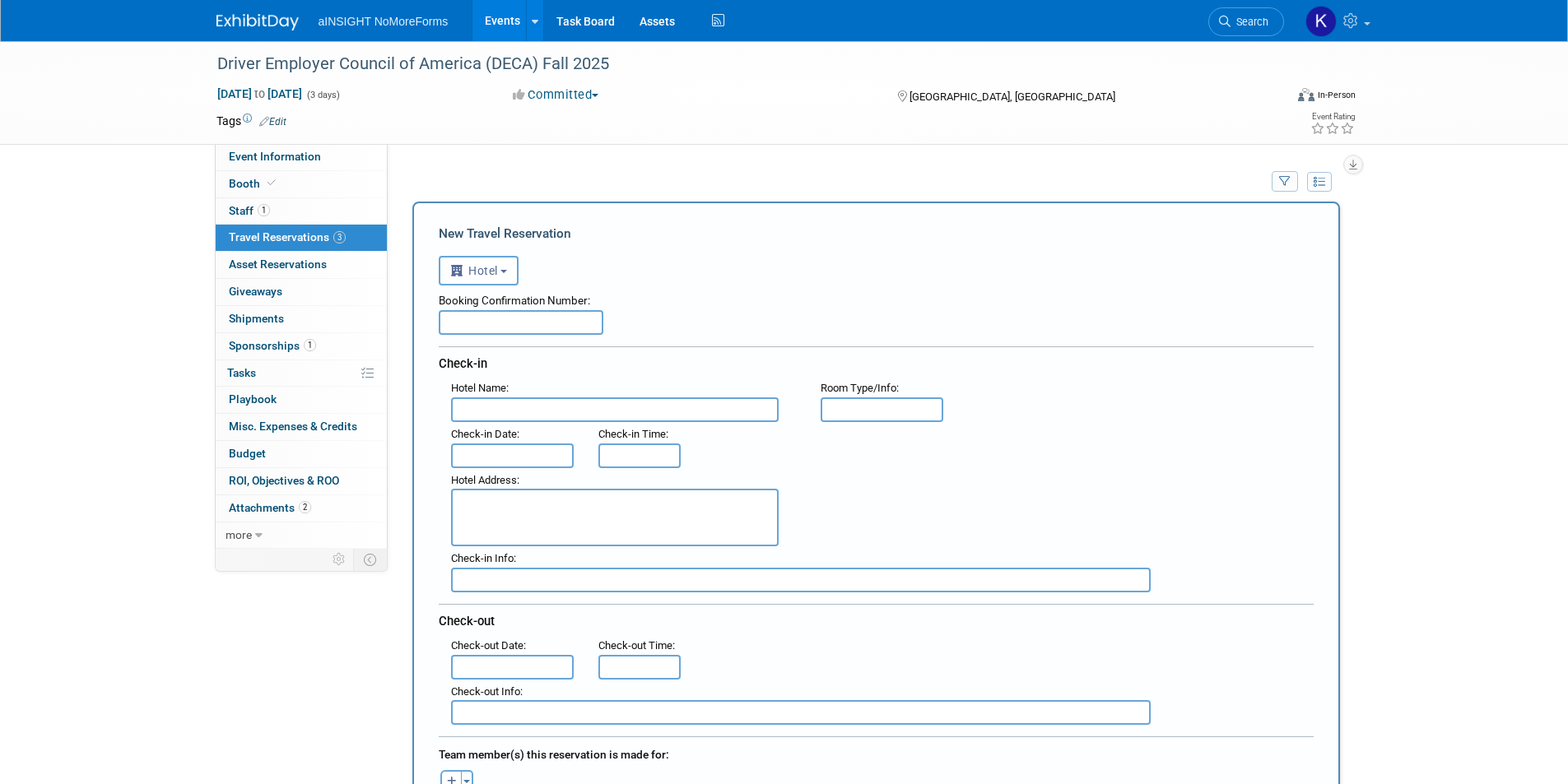
click at [536, 307] on div "Booking Confirmation Number:" at bounding box center [876, 298] width 875 height 25
click at [511, 322] on input "text" at bounding box center [521, 323] width 165 height 25
paste input "63931737"
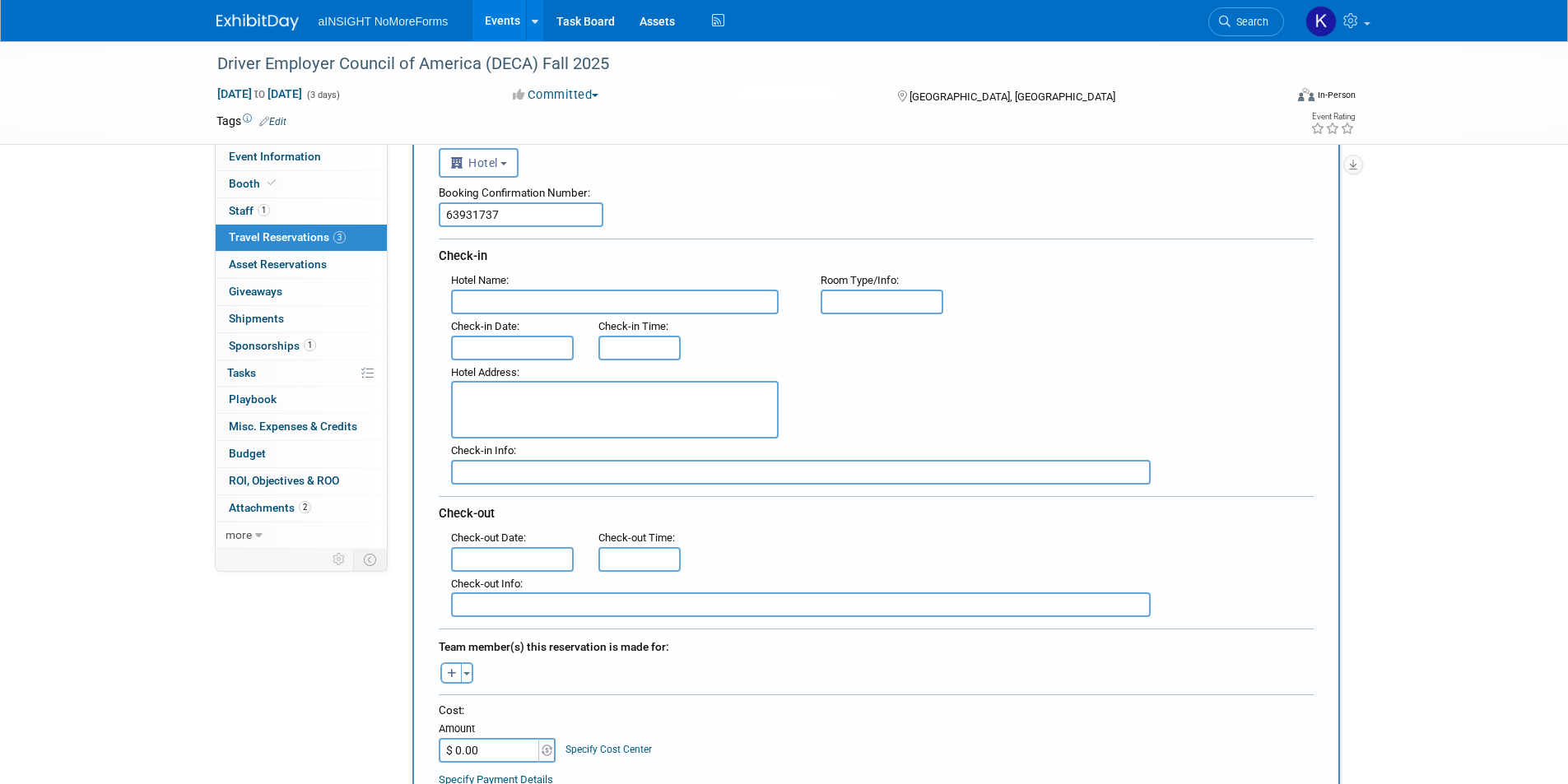
scroll to position [82, 0]
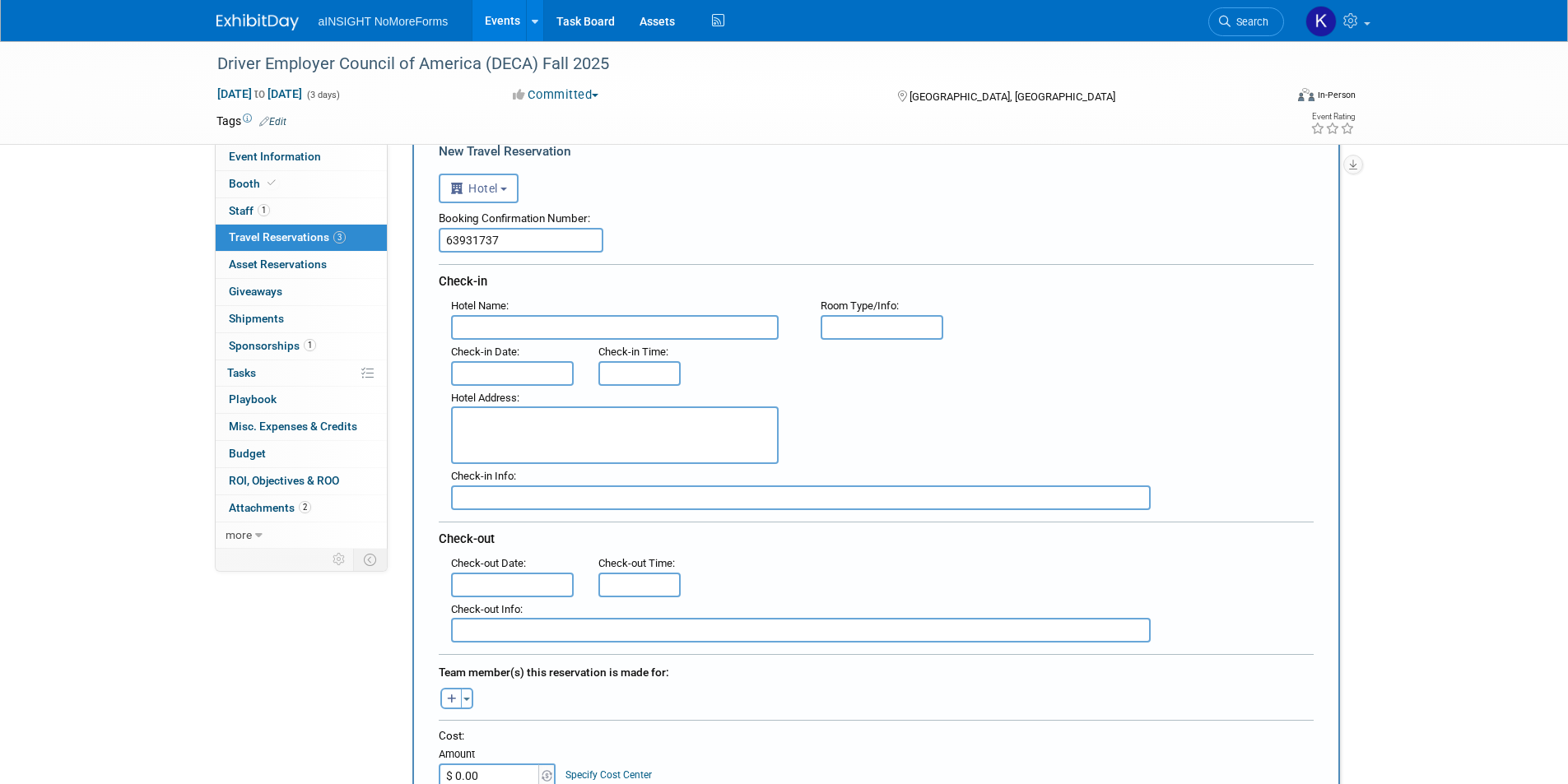
type input "63931737"
click at [493, 771] on input "$ 0.00" at bounding box center [490, 776] width 103 height 25
type input "$ 834.98"
click at [484, 334] on input "text" at bounding box center [615, 328] width 328 height 25
